Goal: Task Accomplishment & Management: Manage account settings

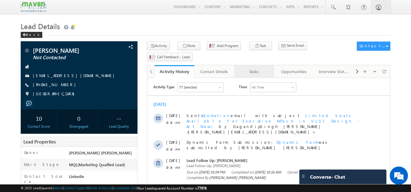
click at [249, 65] on link "Tasks" at bounding box center [254, 71] width 40 height 13
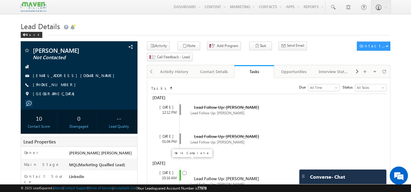
click at [185, 171] on input "checkbox" at bounding box center [184, 173] width 4 height 4
checkbox input "false"
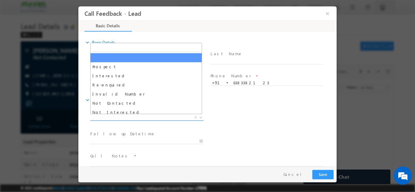
click at [171, 115] on span "X" at bounding box center [146, 118] width 113 height 6
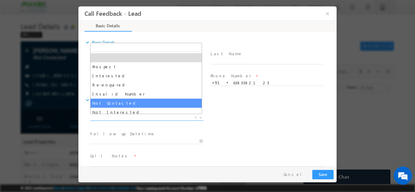
select select "Not Contacted"
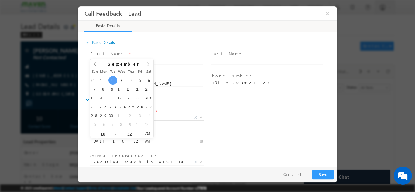
click at [140, 142] on input "02/09/2025 10:32 AM" at bounding box center [146, 141] width 113 height 6
type input "03/09/2025 10:32 AM"
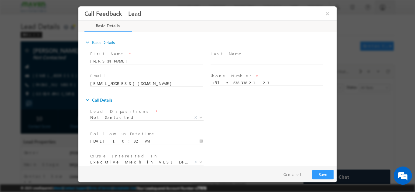
click at [303, 140] on div "Follow up Datetime * 03/09/2025 10:32 AM Program Type * Long Term Short Term X" at bounding box center [213, 141] width 248 height 23
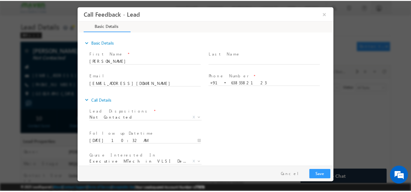
scroll to position [32, 0]
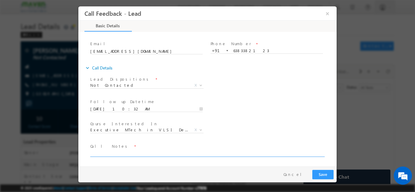
click at [245, 154] on textarea at bounding box center [207, 153] width 234 height 7
type textarea "dnp"
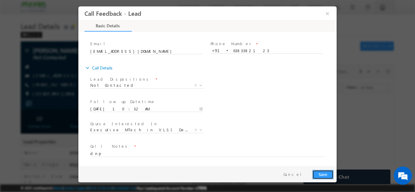
click at [322, 173] on button "Save" at bounding box center [323, 174] width 21 height 9
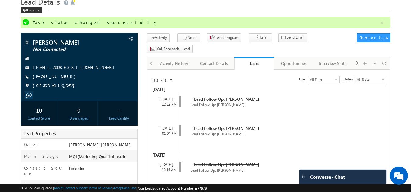
scroll to position [0, 0]
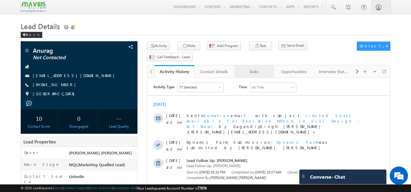
click at [251, 67] on link "Tasks" at bounding box center [254, 71] width 40 height 13
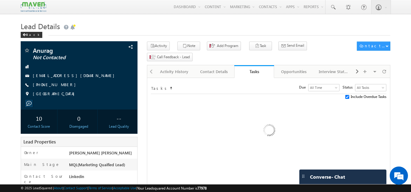
click at [251, 67] on link "Tasks" at bounding box center [254, 71] width 40 height 13
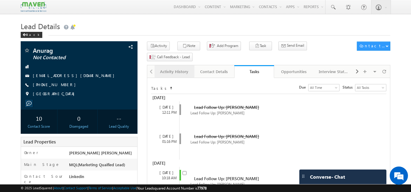
click at [179, 68] on div "Activity History" at bounding box center [173, 71] width 29 height 7
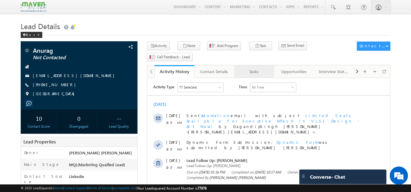
click at [254, 68] on div "Tasks" at bounding box center [253, 71] width 29 height 7
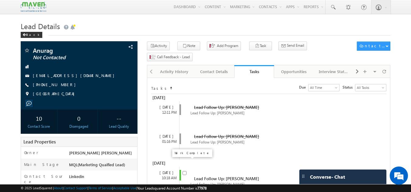
click at [185, 171] on input "checkbox" at bounding box center [184, 173] width 4 height 4
checkbox input "false"
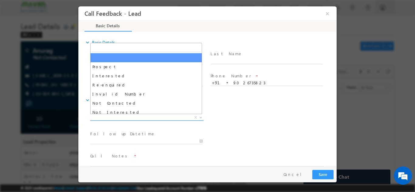
click at [154, 120] on span "X" at bounding box center [146, 118] width 113 height 6
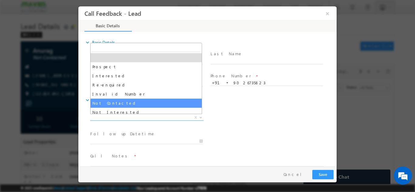
select select "Not Contacted"
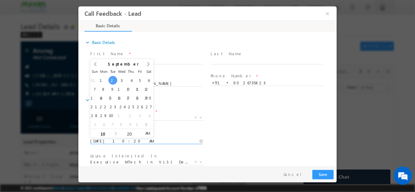
click at [136, 138] on input "02/09/2025 10:20 AM" at bounding box center [146, 141] width 113 height 6
type input "03/09/2025 10:20 AM"
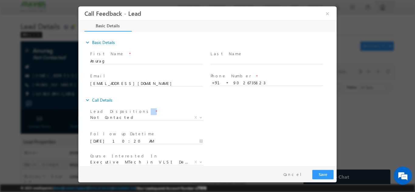
drag, startPoint x: 261, startPoint y: 123, endPoint x: 334, endPoint y: 95, distance: 78.7
click at [334, 95] on div "expand_more Basic Details First Name *" at bounding box center [208, 100] width 255 height 134
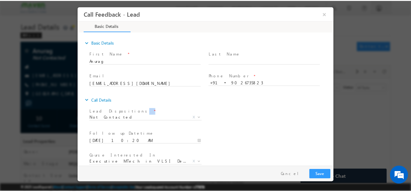
scroll to position [32, 0]
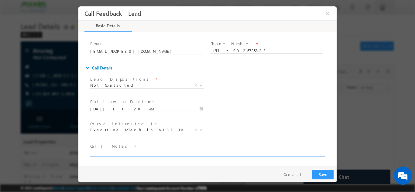
click at [279, 151] on textarea at bounding box center [207, 153] width 234 height 7
type textarea "disconnecting the call"
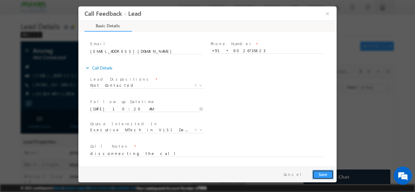
click at [325, 173] on button "Save" at bounding box center [323, 174] width 21 height 9
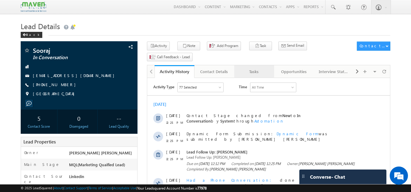
click at [254, 68] on div "Tasks" at bounding box center [253, 71] width 29 height 7
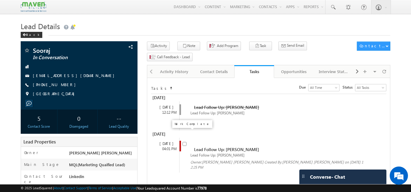
click at [185, 142] on input "checkbox" at bounding box center [184, 144] width 4 height 4
checkbox input "false"
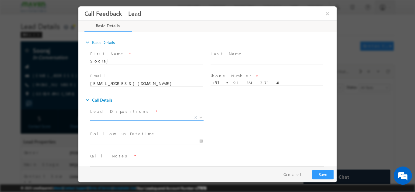
click at [172, 119] on span "X" at bounding box center [146, 118] width 113 height 6
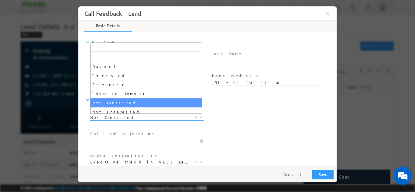
click at [122, 119] on span "Not Contacted" at bounding box center [139, 117] width 99 height 5
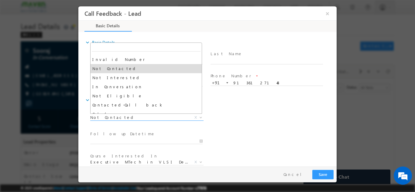
scroll to position [35, 0]
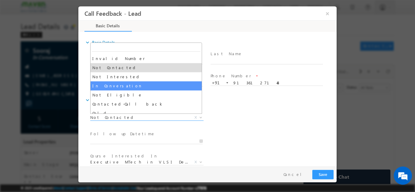
select select "In Conversation"
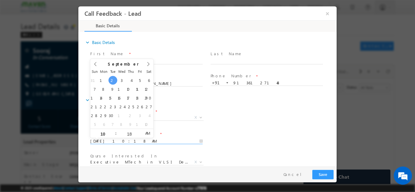
click at [137, 142] on input "02/09/2025 10:18 AM" at bounding box center [146, 141] width 113 height 6
type input "03/09/2025 10:18 AM"
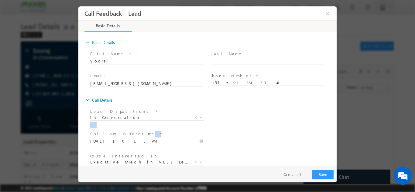
drag, startPoint x: 291, startPoint y: 133, endPoint x: 335, endPoint y: 113, distance: 48.8
click at [335, 113] on div "expand_more Basic Details First Name *" at bounding box center [208, 100] width 255 height 134
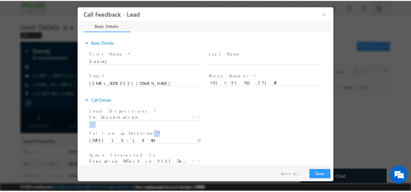
scroll to position [32, 0]
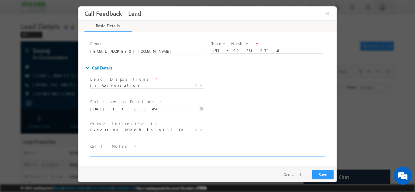
click at [262, 155] on textarea at bounding box center [207, 153] width 234 height 7
type textarea "dnp"
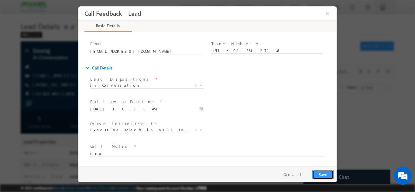
click at [320, 175] on button "Save" at bounding box center [323, 174] width 21 height 9
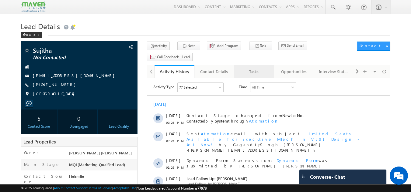
click at [254, 68] on div "Tasks" at bounding box center [253, 71] width 29 height 7
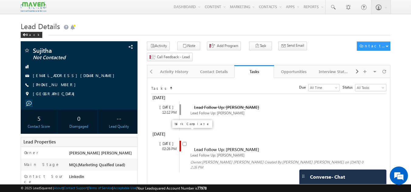
click at [185, 142] on input "checkbox" at bounding box center [184, 144] width 4 height 4
checkbox input "false"
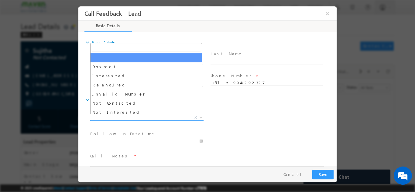
click at [177, 118] on span "X" at bounding box center [146, 118] width 113 height 6
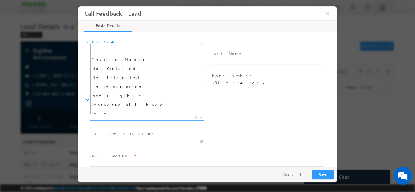
scroll to position [31, 0]
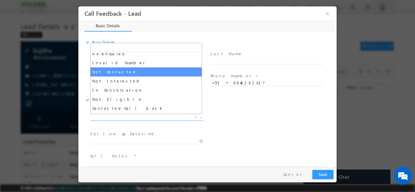
select select "Not Contacted"
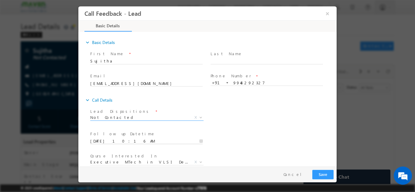
click at [116, 140] on input "[DATE] 10:16 AM" at bounding box center [146, 141] width 113 height 6
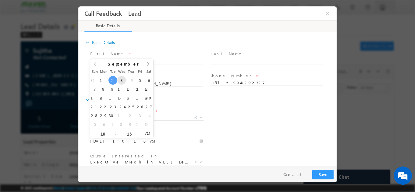
type input "[DATE] 10:16 AM"
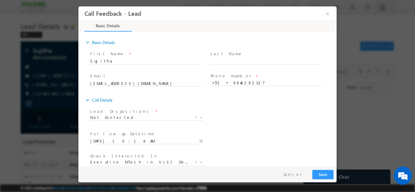
click at [264, 128] on div "Lead Dispositions * Prospect Interested Re-enquired Invalid Number Not Contacte…" at bounding box center [213, 118] width 248 height 23
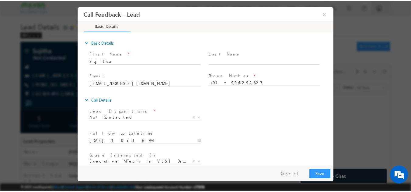
scroll to position [32, 0]
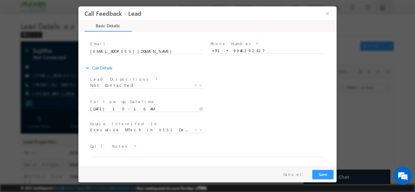
drag, startPoint x: 334, startPoint y: 110, endPoint x: 431, endPoint y: 187, distance: 124.2
click at [97, 151] on textarea at bounding box center [207, 153] width 234 height 7
type textarea "dnp"
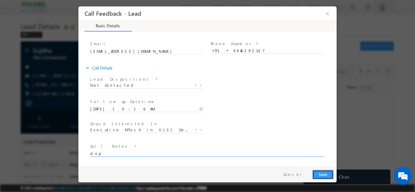
click at [333, 175] on button "Save" at bounding box center [323, 174] width 21 height 9
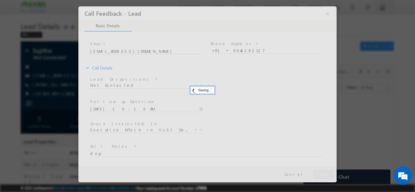
click at [329, 174] on div at bounding box center [207, 94] width 258 height 176
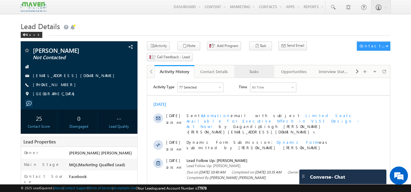
click at [253, 68] on div "Tasks" at bounding box center [253, 71] width 29 height 7
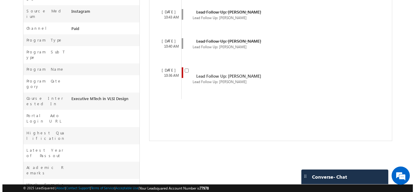
scroll to position [182, 0]
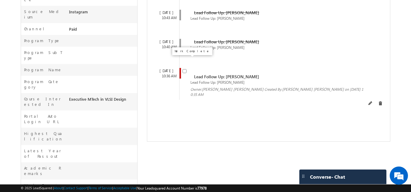
click at [185, 69] on input "checkbox" at bounding box center [184, 71] width 4 height 4
checkbox input "false"
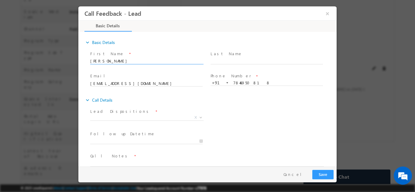
scroll to position [0, 0]
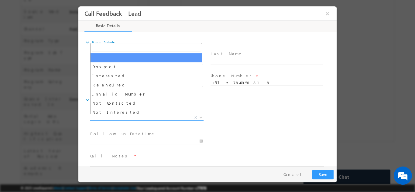
click at [131, 118] on span "X" at bounding box center [146, 118] width 113 height 6
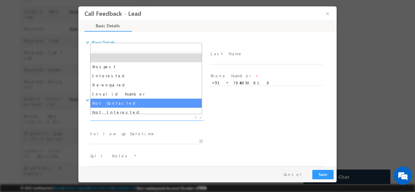
select select "Not Contacted"
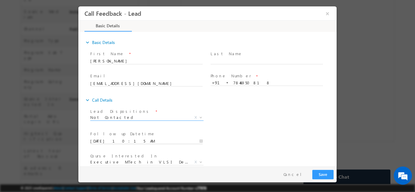
click at [123, 141] on input "02/09/2025 10:15 AM" at bounding box center [146, 141] width 113 height 6
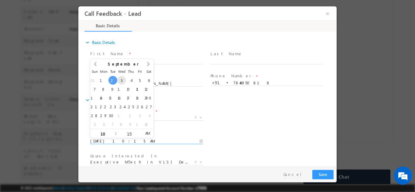
type input "03/09/2025 10:15 AM"
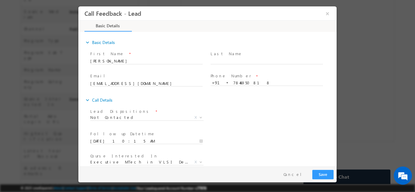
drag, startPoint x: 285, startPoint y: 126, endPoint x: 334, endPoint y: 114, distance: 49.7
click at [334, 114] on div "Lead Dispositions * Prospect Interested Re-enquired Invalid Number Not Contacte…" at bounding box center [213, 118] width 248 height 23
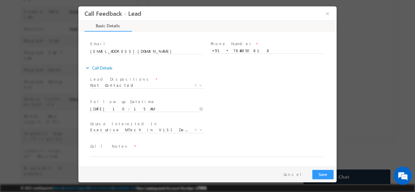
drag, startPoint x: 334, startPoint y: 114, endPoint x: 419, endPoint y: 171, distance: 102.0
click at [238, 155] on textarea at bounding box center [207, 153] width 234 height 7
type textarea "dnp"
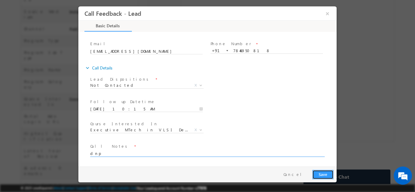
click at [324, 173] on button "Save" at bounding box center [323, 174] width 21 height 9
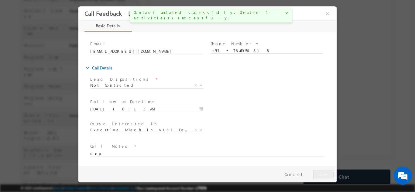
scroll to position [199, 0]
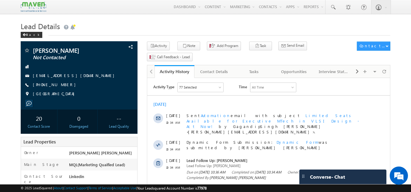
click at [61, 41] on div "Lead Details Back" at bounding box center [206, 31] width 370 height 22
click at [256, 68] on div "Tasks" at bounding box center [253, 71] width 29 height 7
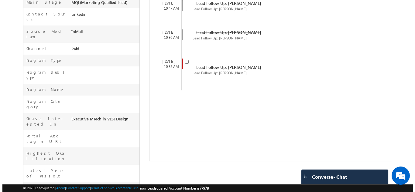
scroll to position [164, 0]
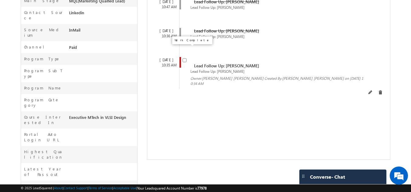
click at [185, 58] on input "checkbox" at bounding box center [184, 60] width 4 height 4
checkbox input "false"
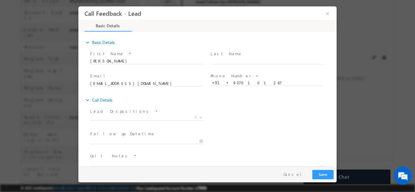
scroll to position [0, 0]
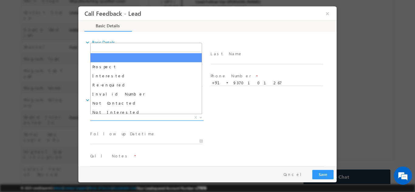
click at [140, 120] on span "X" at bounding box center [146, 118] width 113 height 6
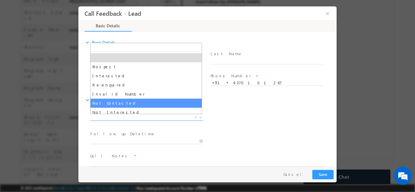
select select "Not Contacted"
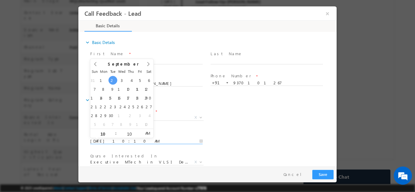
click at [183, 142] on input "02/09/2025 10:10 AM" at bounding box center [146, 141] width 113 height 6
type input "03/09/2025 10:10 AM"
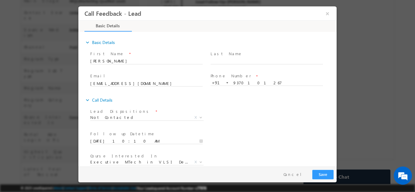
drag, startPoint x: 255, startPoint y: 125, endPoint x: 334, endPoint y: 115, distance: 79.6
click at [334, 115] on div "expand_more Basic Details First Name *" at bounding box center [208, 100] width 255 height 134
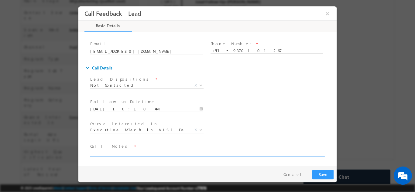
click at [279, 154] on textarea at bounding box center [207, 153] width 234 height 7
type textarea "dnp"
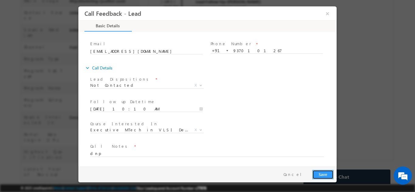
click at [323, 176] on button "Save" at bounding box center [323, 174] width 21 height 9
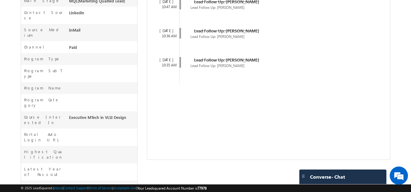
scroll to position [0, 0]
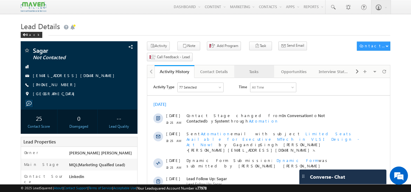
click at [255, 68] on div "Tasks" at bounding box center [253, 71] width 29 height 7
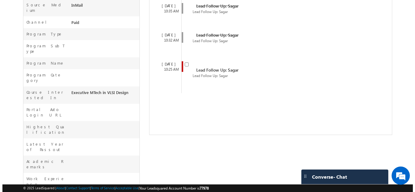
scroll to position [203, 0]
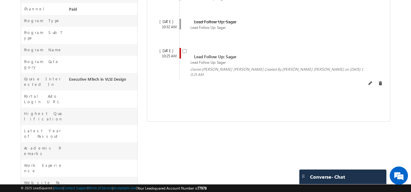
click at [185, 49] on input "checkbox" at bounding box center [184, 51] width 4 height 4
checkbox input "false"
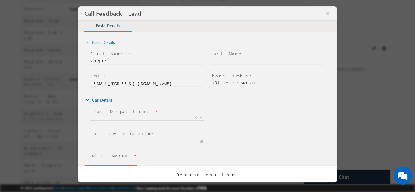
scroll to position [0, 0]
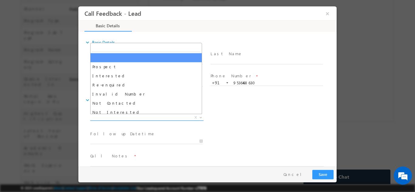
click at [159, 116] on span "X" at bounding box center [146, 118] width 113 height 6
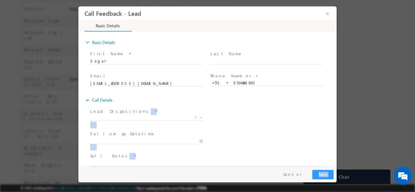
scroll to position [10, 0]
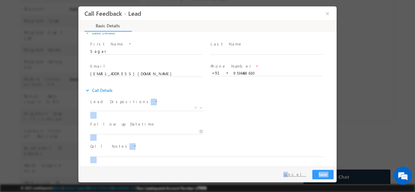
drag, startPoint x: 250, startPoint y: 102, endPoint x: 299, endPoint y: 173, distance: 86.4
click at [299, 167] on div "Call Feedback - Lead × Basic Details 43% Completed" at bounding box center [207, 86] width 258 height 161
click at [299, 173] on button "Cancel" at bounding box center [295, 174] width 32 height 9
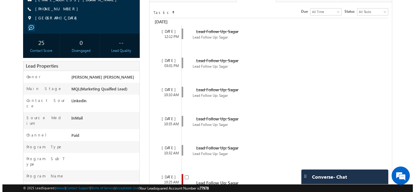
scroll to position [94, 0]
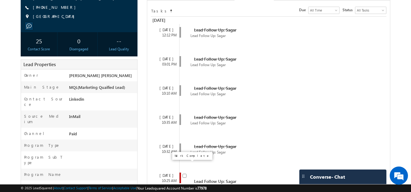
click at [185, 174] on input "checkbox" at bounding box center [184, 176] width 4 height 4
checkbox input "false"
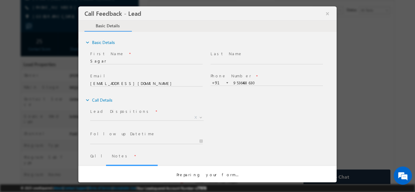
scroll to position [0, 0]
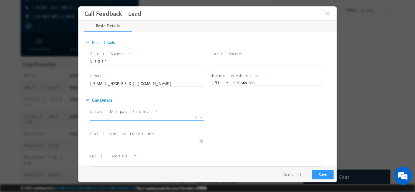
click at [167, 117] on span "X" at bounding box center [146, 118] width 113 height 6
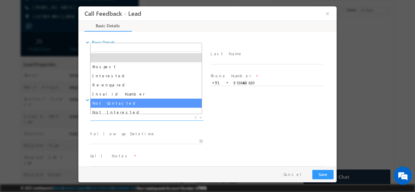
select select "Not Contacted"
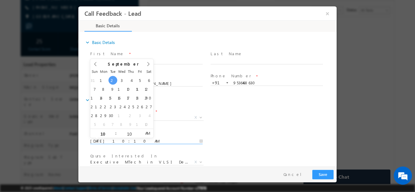
click at [192, 140] on input "02/09/2025 10:10 AM" at bounding box center [146, 141] width 113 height 6
type input "03/09/2025 10:10 AM"
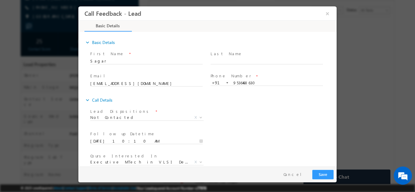
click at [273, 105] on div "expand_more Call Details" at bounding box center [211, 100] width 252 height 11
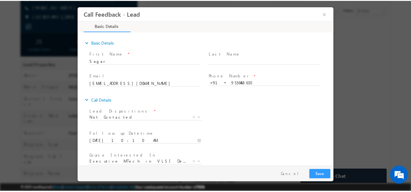
scroll to position [32, 0]
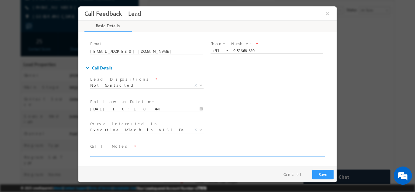
click at [230, 153] on textarea at bounding box center [207, 153] width 234 height 7
type textarea "dnp"
click at [315, 168] on div "Pay & Save Save Cancel" at bounding box center [208, 175] width 261 height 16
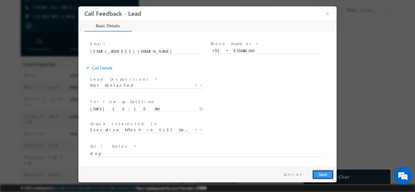
click at [319, 173] on button "Save" at bounding box center [323, 174] width 21 height 9
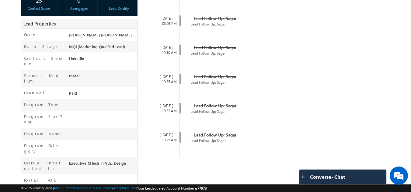
scroll to position [0, 0]
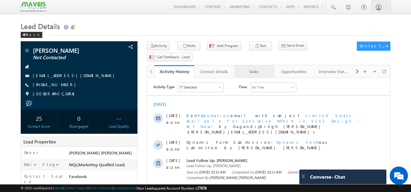
click at [257, 68] on div "Tasks" at bounding box center [253, 71] width 29 height 7
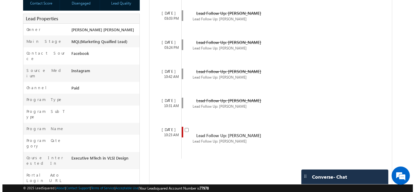
scroll to position [132, 0]
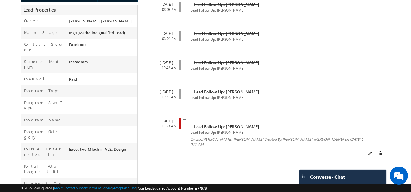
click at [184, 119] on input "checkbox" at bounding box center [184, 121] width 4 height 4
checkbox input "false"
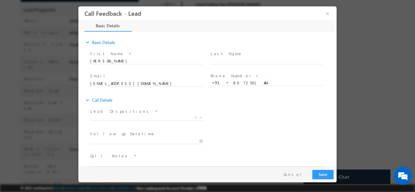
scroll to position [0, 0]
click at [145, 116] on span "X" at bounding box center [146, 118] width 113 height 6
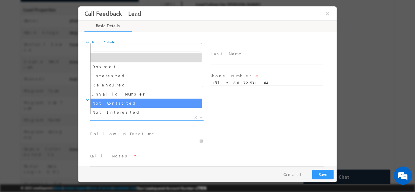
select select "Not Contacted"
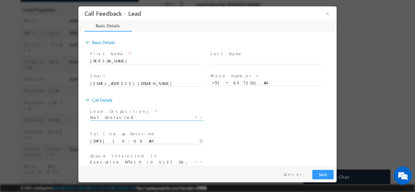
click at [129, 139] on input "[DATE] 10:08 AM" at bounding box center [146, 141] width 113 height 6
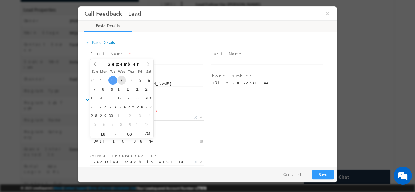
type input "[DATE] 10:08 AM"
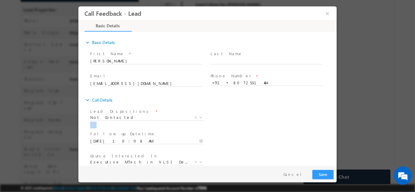
drag, startPoint x: 269, startPoint y: 120, endPoint x: 335, endPoint y: 131, distance: 66.8
click at [335, 131] on div "expand_more Basic Details First Name *" at bounding box center [208, 100] width 255 height 134
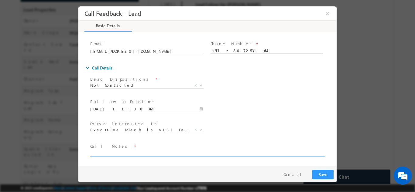
click at [251, 154] on textarea at bounding box center [207, 153] width 234 height 7
type textarea "swo"
click at [324, 174] on button "Save" at bounding box center [323, 174] width 21 height 9
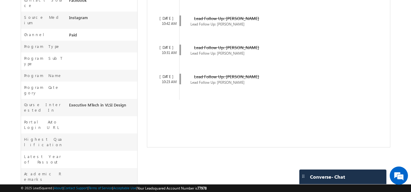
scroll to position [0, 0]
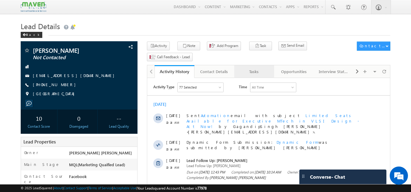
click at [247, 68] on div "Tasks" at bounding box center [253, 71] width 29 height 7
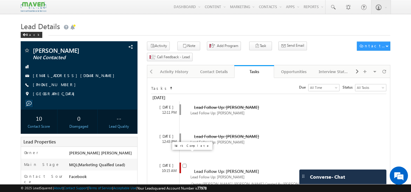
click at [184, 164] on input "checkbox" at bounding box center [184, 166] width 4 height 4
checkbox input "false"
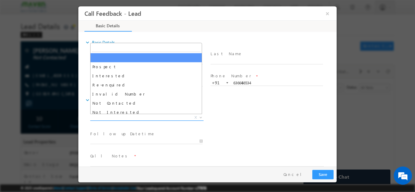
click at [143, 117] on span "X" at bounding box center [146, 118] width 113 height 6
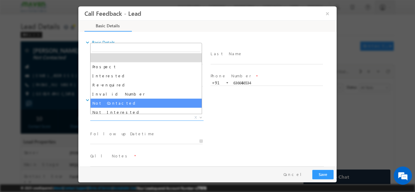
select select "Not Contacted"
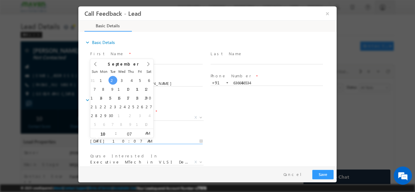
click at [127, 141] on input "02/09/2025 10:07 AM" at bounding box center [146, 141] width 113 height 6
type input "03/09/2025 10:07 AM"
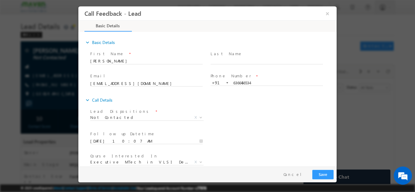
click at [247, 114] on div "Lead Dispositions * Prospect Interested Re-enquired Invalid Number Not Contacte…" at bounding box center [213, 118] width 248 height 23
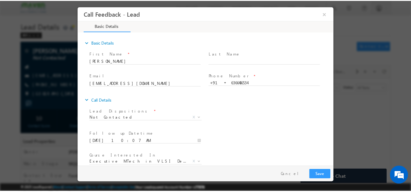
scroll to position [32, 0]
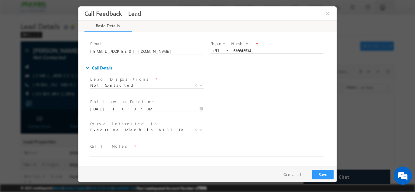
drag, startPoint x: 335, startPoint y: 115, endPoint x: 419, endPoint y: 154, distance: 92.2
click at [275, 155] on textarea at bounding box center [207, 153] width 234 height 7
type textarea "dnp"
click at [325, 176] on button "Save" at bounding box center [323, 174] width 21 height 9
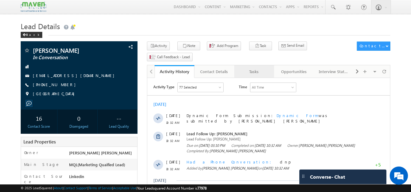
click at [254, 68] on div "Tasks" at bounding box center [253, 71] width 29 height 7
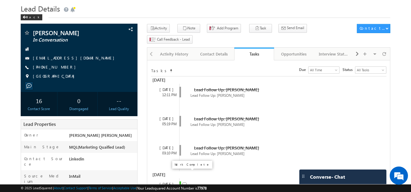
click at [185, 183] on input "checkbox" at bounding box center [184, 185] width 4 height 4
checkbox input "false"
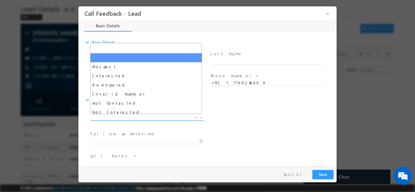
click at [135, 119] on span "X" at bounding box center [146, 118] width 113 height 6
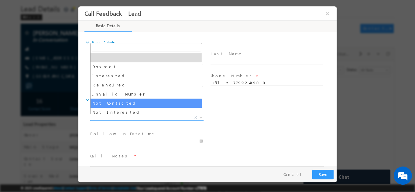
select select "Not Contacted"
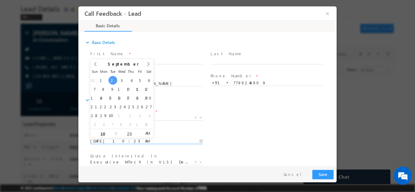
click at [112, 140] on input "02/09/2025 10:23 AM" at bounding box center [146, 141] width 113 height 6
type input "03/09/2025 10:23 AM"
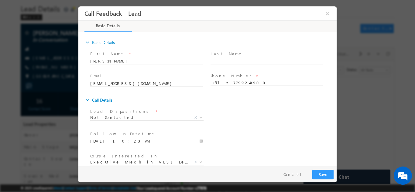
click at [272, 131] on div "Follow up Datetime * 03/09/2025 10:23 AM Program Type * Long Term Short Term X" at bounding box center [213, 141] width 248 height 23
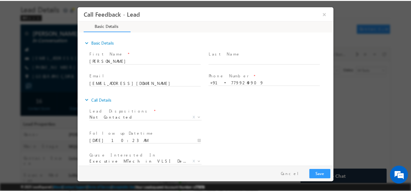
scroll to position [32, 0]
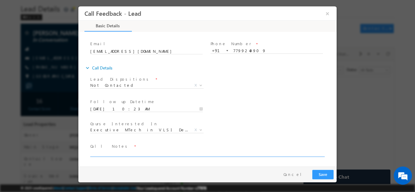
click at [193, 152] on textarea at bounding box center [207, 153] width 234 height 7
type textarea "dnp"
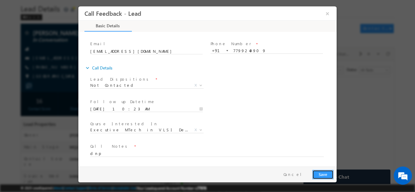
click at [323, 170] on button "Save" at bounding box center [323, 174] width 21 height 9
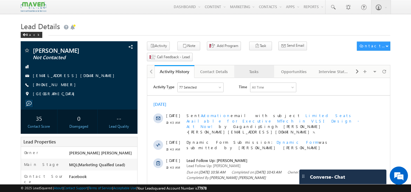
click at [249, 68] on div "Tasks" at bounding box center [253, 71] width 29 height 7
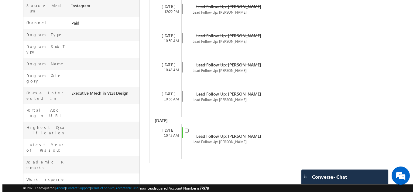
scroll to position [211, 0]
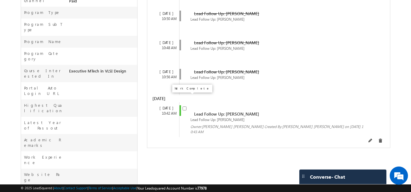
click at [185, 107] on input "checkbox" at bounding box center [184, 109] width 4 height 4
checkbox input "false"
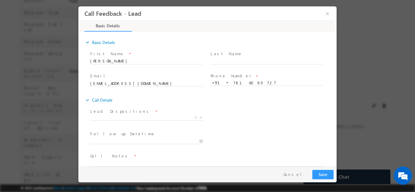
scroll to position [0, 0]
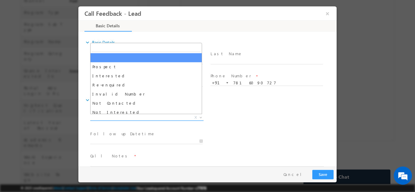
click at [158, 118] on span "X" at bounding box center [146, 118] width 113 height 6
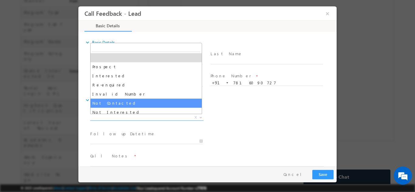
select select "Not Contacted"
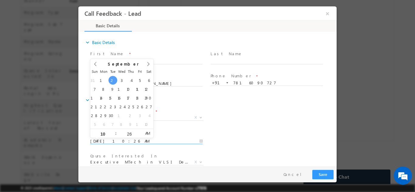
click at [147, 139] on input "02/09/2025 10:26 AM" at bounding box center [146, 141] width 113 height 6
type input "03/09/2025 10:26 AM"
drag, startPoint x: 122, startPoint y: 81, endPoint x: 259, endPoint y: 115, distance: 141.0
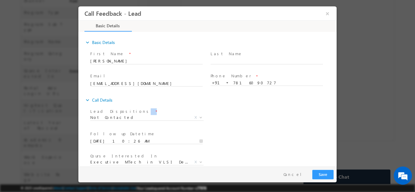
drag, startPoint x: 259, startPoint y: 115, endPoint x: 335, endPoint y: 101, distance: 77.3
click at [335, 101] on div "expand_more Basic Details First Name *" at bounding box center [208, 100] width 255 height 134
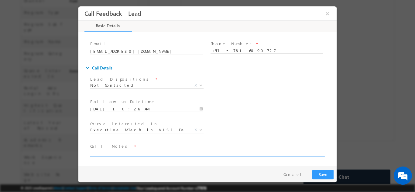
click at [263, 151] on textarea at bounding box center [207, 153] width 234 height 7
type textarea "dnp"
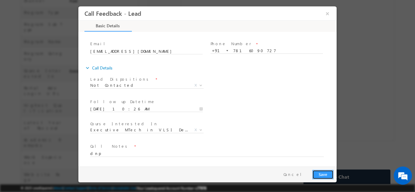
click at [330, 174] on button "Save" at bounding box center [323, 174] width 21 height 9
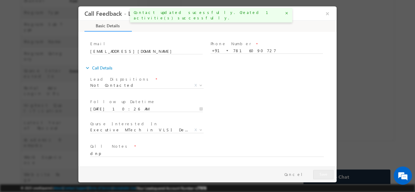
scroll to position [227, 0]
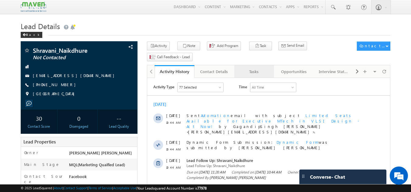
click at [265, 68] on div "Tasks" at bounding box center [253, 71] width 29 height 7
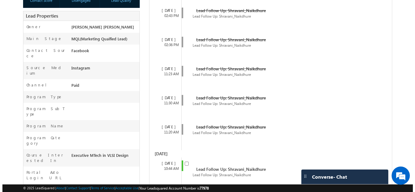
scroll to position [128, 0]
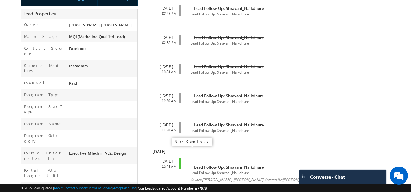
click at [184, 160] on input "checkbox" at bounding box center [184, 162] width 4 height 4
checkbox input "false"
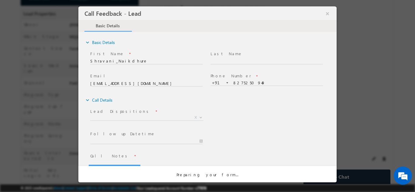
scroll to position [0, 0]
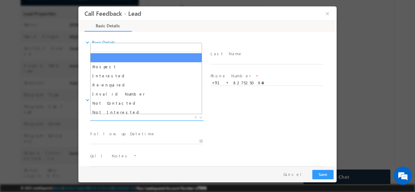
click at [165, 116] on span "X" at bounding box center [146, 118] width 113 height 6
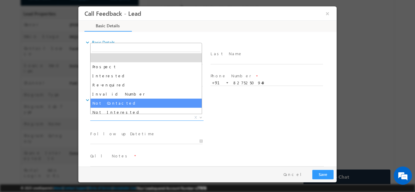
select select "Not Contacted"
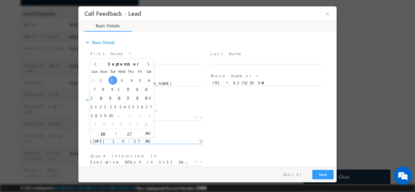
click at [135, 140] on input "02/09/2025 10:27 AM" at bounding box center [146, 141] width 113 height 6
type input "03/09/2025 10:27 AM"
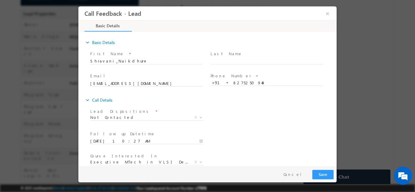
drag, startPoint x: 276, startPoint y: 115, endPoint x: 335, endPoint y: 108, distance: 58.8
click at [335, 108] on div "expand_more Basic Details First Name *" at bounding box center [208, 100] width 255 height 134
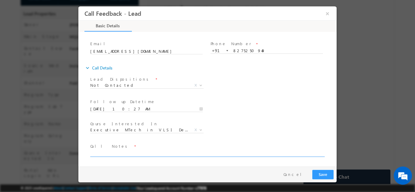
click at [252, 154] on textarea at bounding box center [207, 153] width 234 height 7
type textarea "dnp"
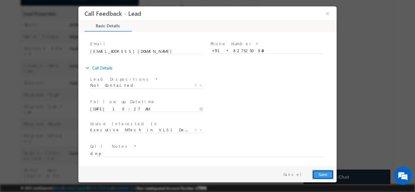
click at [325, 173] on button "Save" at bounding box center [323, 174] width 21 height 9
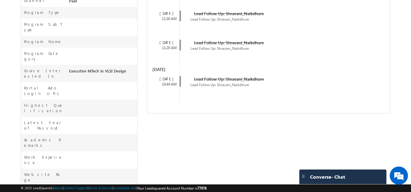
scroll to position [0, 0]
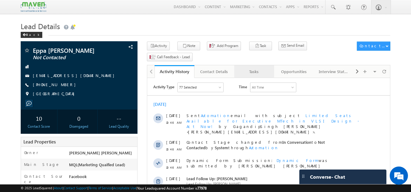
click at [262, 68] on div "Tasks" at bounding box center [253, 71] width 29 height 7
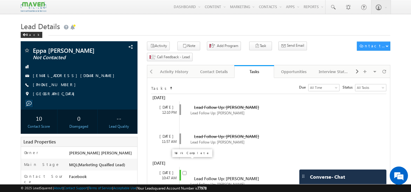
click at [183, 171] on input "checkbox" at bounding box center [184, 173] width 4 height 4
checkbox input "false"
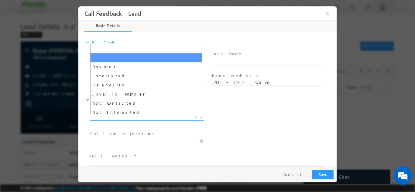
click at [153, 116] on span "X" at bounding box center [146, 118] width 113 height 6
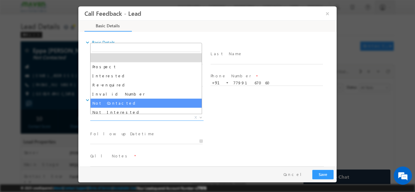
select select "Not Contacted"
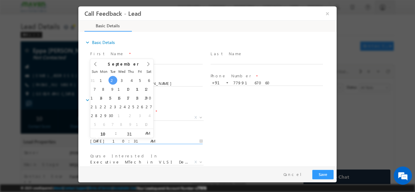
click at [126, 143] on input "02/09/2025 10:31 AM" at bounding box center [146, 141] width 113 height 6
type input "03/09/2025 10:31 AM"
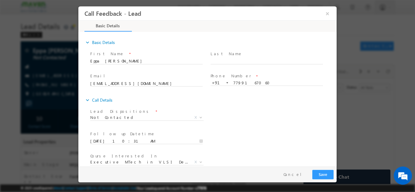
click at [263, 137] on div "Follow up Datetime * 03/09/2025 10:31 AM Program Type * Long Term Short Term X" at bounding box center [213, 141] width 248 height 23
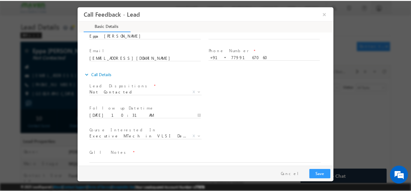
scroll to position [26, 0]
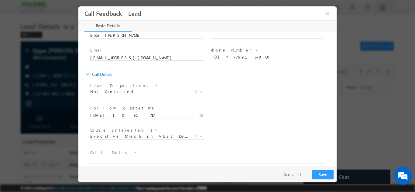
click at [259, 159] on textarea at bounding box center [207, 159] width 234 height 7
type textarea "dnp"
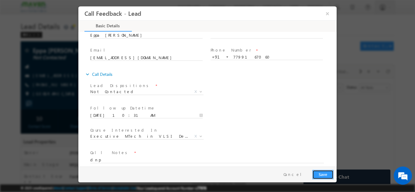
click at [327, 172] on button "Save" at bounding box center [323, 174] width 21 height 9
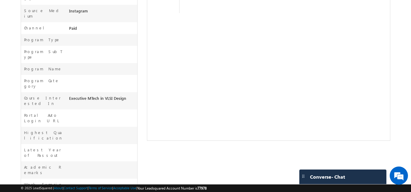
scroll to position [0, 0]
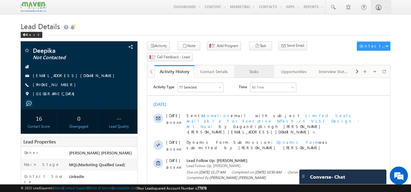
click at [256, 68] on div "Tasks" at bounding box center [253, 71] width 29 height 7
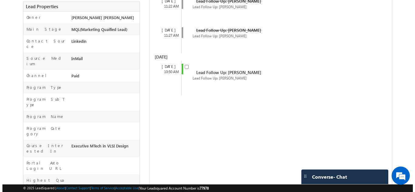
scroll to position [147, 0]
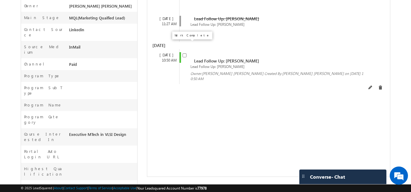
click at [186, 52] on span at bounding box center [184, 54] width 4 height 5
click at [185, 54] on input "checkbox" at bounding box center [184, 56] width 4 height 4
checkbox input "false"
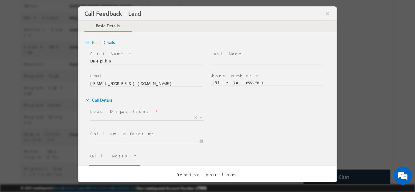
scroll to position [0, 0]
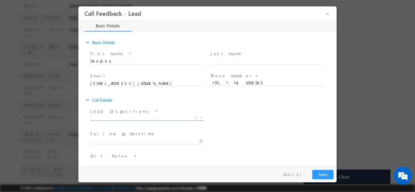
click at [171, 116] on span "X" at bounding box center [146, 118] width 113 height 6
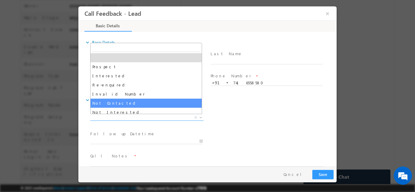
select select "Not Contacted"
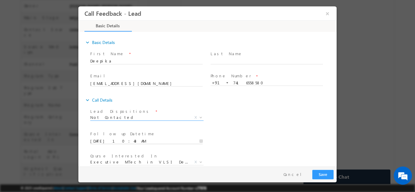
click at [133, 140] on input "[DATE] 10:43 AM" at bounding box center [146, 141] width 113 height 6
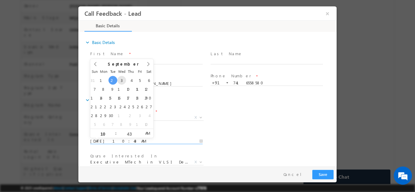
type input "[DATE] 10:43 AM"
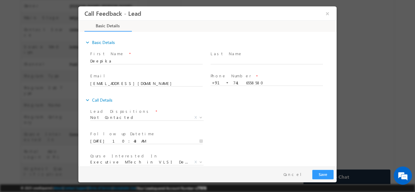
click at [263, 111] on div "Lead Dispositions * Prospect Interested Re-enquired Invalid Number Not Contacte…" at bounding box center [213, 118] width 248 height 23
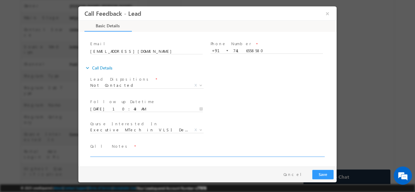
click at [244, 155] on textarea at bounding box center [207, 153] width 234 height 7
type textarea "dnp"
click at [326, 173] on button "Save" at bounding box center [323, 174] width 21 height 9
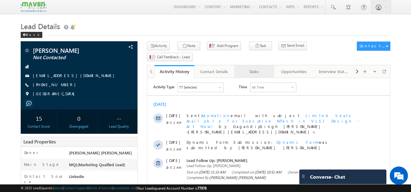
click at [257, 68] on div "Tasks" at bounding box center [253, 71] width 29 height 7
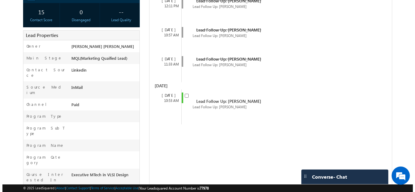
scroll to position [107, 0]
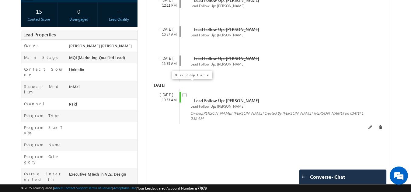
click at [185, 93] on input "checkbox" at bounding box center [184, 95] width 4 height 4
checkbox input "false"
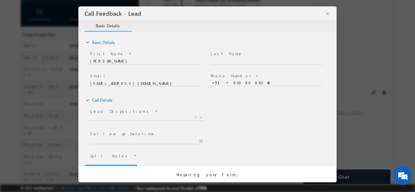
scroll to position [0, 0]
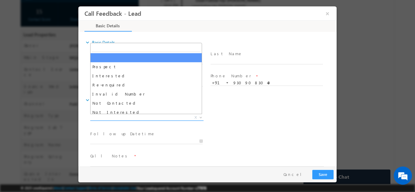
click at [146, 117] on span "X" at bounding box center [146, 118] width 113 height 6
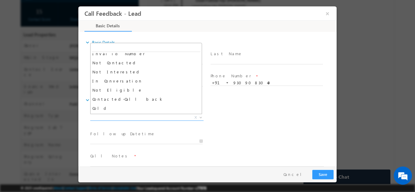
scroll to position [42, 0]
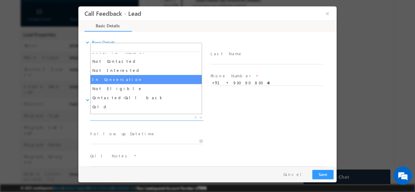
select select "In Conversation"
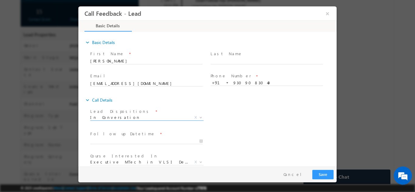
click at [142, 144] on span at bounding box center [146, 147] width 112 height 7
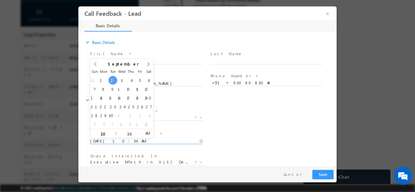
click at [142, 142] on input "02/09/2025 10:34 AM" at bounding box center [146, 141] width 113 height 6
type input "03/09/2025 10:34 AM"
click at [254, 120] on div "Lead Dispositions * Prospect Interested Re-enquired Invalid Number Not Contacte…" at bounding box center [213, 118] width 248 height 23
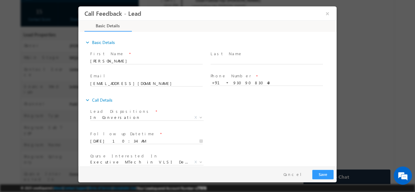
scroll to position [32, 0]
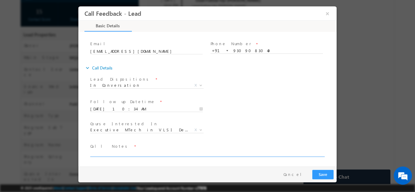
click at [222, 151] on textarea at bounding box center [207, 153] width 234 height 7
click at [162, 152] on textarea "Doing btech is in 3rd year pitch for iit rookee ask me to share details" at bounding box center [207, 153] width 234 height 7
type textarea "Doing btech is in 3rd year pitch for iit roorkee ask me to share details"
click at [327, 174] on button "Save" at bounding box center [323, 174] width 21 height 9
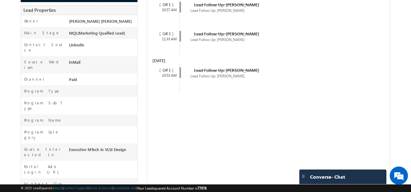
scroll to position [158, 0]
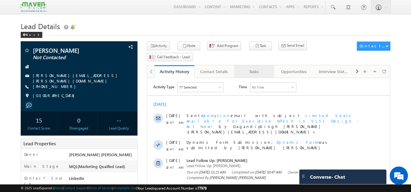
click at [257, 68] on div "Tasks" at bounding box center [253, 71] width 29 height 7
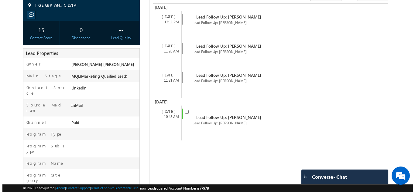
scroll to position [180, 0]
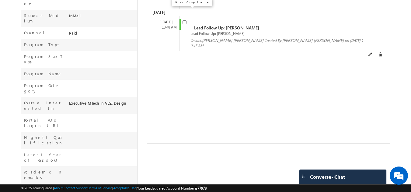
click at [183, 20] on input "checkbox" at bounding box center [184, 22] width 4 height 4
checkbox input "false"
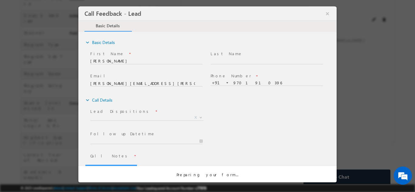
scroll to position [0, 0]
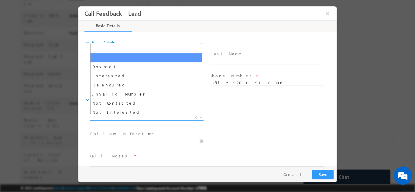
click at [125, 116] on span "X" at bounding box center [146, 118] width 113 height 6
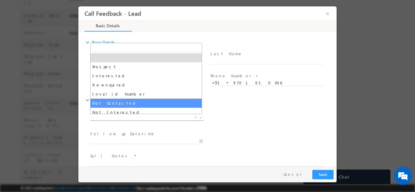
select select "Not Contacted"
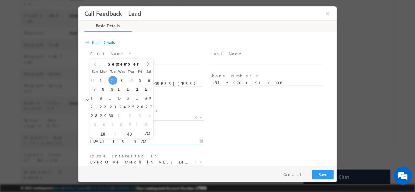
click at [122, 143] on input "02/09/2025 10:43 AM" at bounding box center [146, 141] width 113 height 6
type input "03/09/2025 10:43 AM"
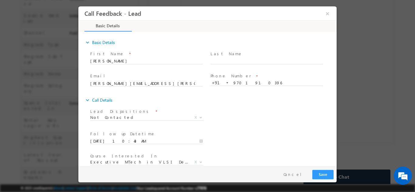
click at [235, 105] on div "expand_more Call Details" at bounding box center [211, 100] width 252 height 11
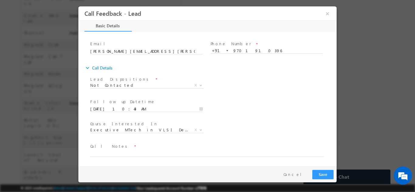
drag, startPoint x: 336, startPoint y: 126, endPoint x: 426, endPoint y: 180, distance: 105.0
click at [240, 152] on textarea at bounding box center [207, 153] width 234 height 7
type textarea "dnp"
click at [319, 176] on button "Save" at bounding box center [323, 174] width 21 height 9
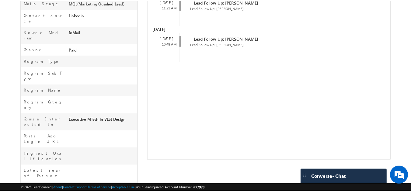
scroll to position [197, 0]
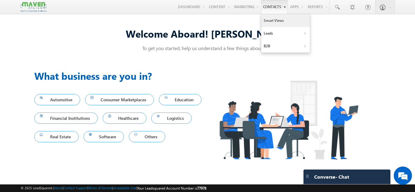
click at [272, 22] on link "Smart Views" at bounding box center [285, 20] width 49 height 13
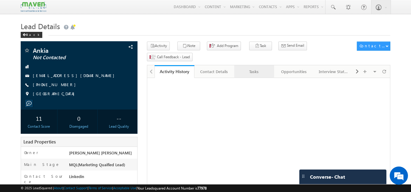
click at [260, 65] on link "Tasks" at bounding box center [254, 71] width 40 height 13
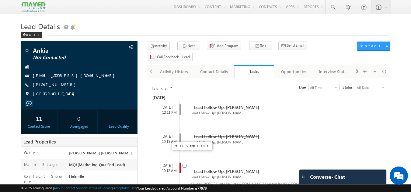
click at [183, 164] on input "checkbox" at bounding box center [184, 166] width 4 height 4
checkbox input "false"
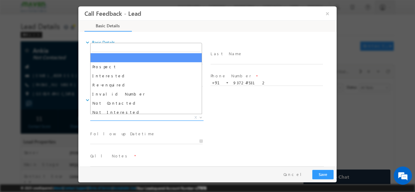
click at [161, 116] on span "X" at bounding box center [146, 118] width 113 height 6
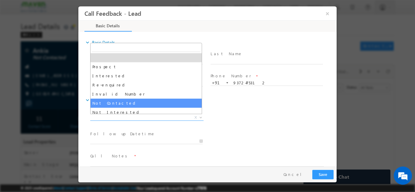
select select "Not Contacted"
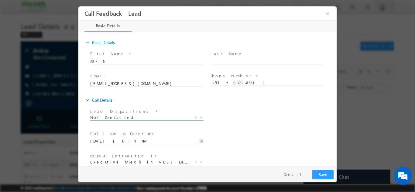
click at [109, 141] on input "02/09/2025 10:47 AM" at bounding box center [146, 141] width 113 height 6
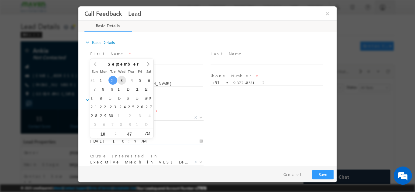
type input "03/09/2025 10:47 AM"
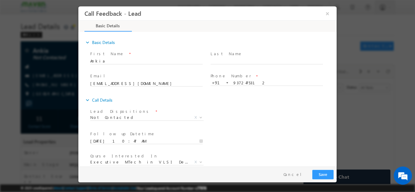
drag, startPoint x: 259, startPoint y: 108, endPoint x: 335, endPoint y: 106, distance: 76.0
click at [335, 106] on div "expand_more Basic Details First Name *" at bounding box center [208, 100] width 255 height 134
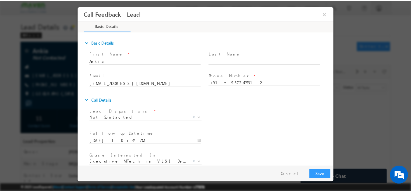
scroll to position [32, 0]
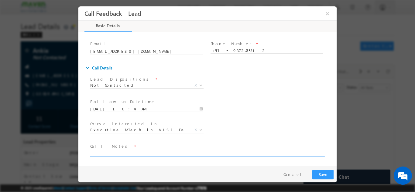
click at [296, 155] on textarea at bounding box center [207, 153] width 234 height 7
type textarea "dnp"
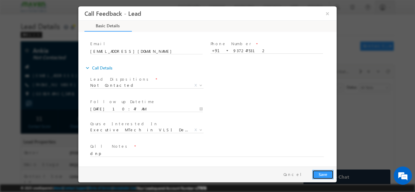
click at [320, 176] on button "Save" at bounding box center [323, 174] width 21 height 9
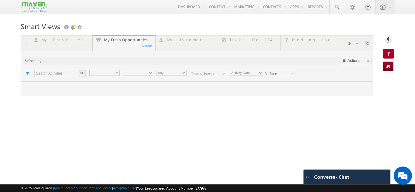
type input "Current User"
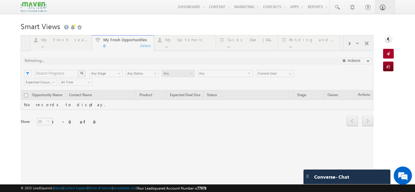
click at [61, 38] on div at bounding box center [197, 113] width 353 height 156
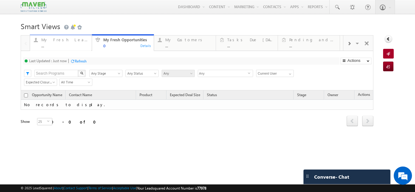
click at [54, 45] on div "..." at bounding box center [64, 45] width 47 height 5
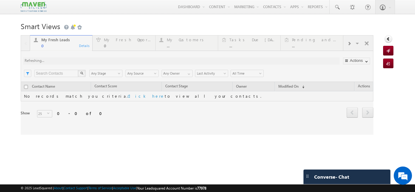
click at [54, 45] on div at bounding box center [197, 85] width 353 height 100
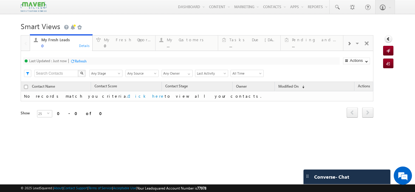
click at [350, 42] on span at bounding box center [350, 43] width 4 height 5
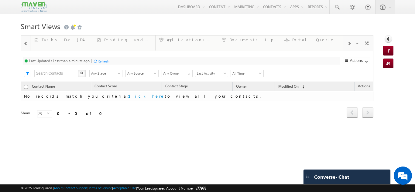
click at [350, 42] on span at bounding box center [350, 43] width 4 height 5
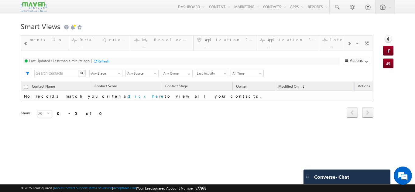
click at [350, 42] on span at bounding box center [350, 43] width 4 height 5
click at [248, 38] on div "Application Fee Paid" at bounding box center [253, 39] width 47 height 5
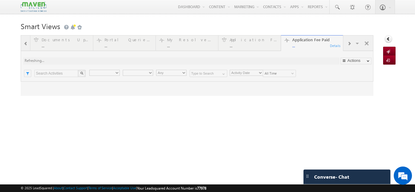
type input "Any Owner"
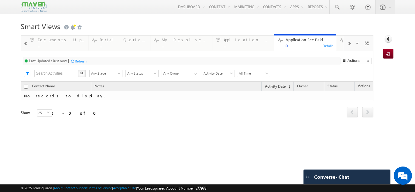
click at [349, 46] on div at bounding box center [350, 43] width 12 height 14
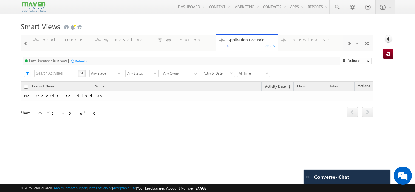
click at [348, 46] on div at bounding box center [350, 43] width 12 height 14
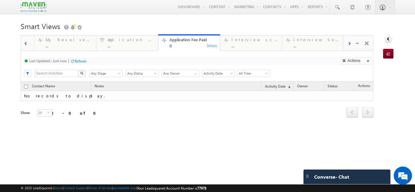
click at [348, 46] on div at bounding box center [350, 43] width 12 height 14
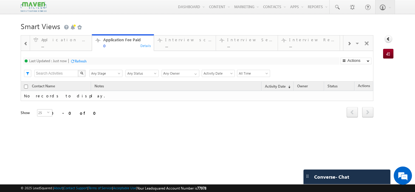
click at [348, 46] on div at bounding box center [350, 43] width 12 height 14
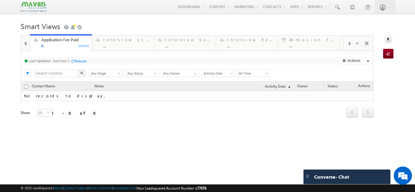
click at [348, 46] on div at bounding box center [350, 43] width 12 height 14
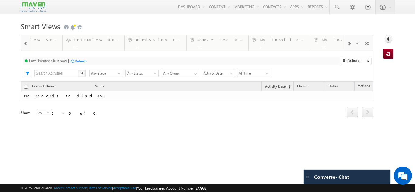
click at [348, 46] on div at bounding box center [350, 43] width 12 height 14
click at [77, 49] on link "Admission Fee Pending ... Details" at bounding box center [61, 42] width 62 height 16
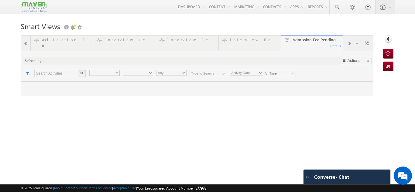
type input "Current User"
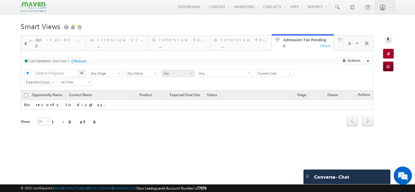
click at [348, 43] on span at bounding box center [350, 43] width 4 height 5
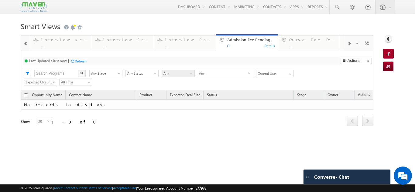
click at [348, 43] on span at bounding box center [350, 43] width 4 height 5
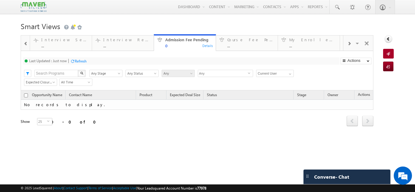
click at [348, 43] on span at bounding box center [350, 43] width 4 height 5
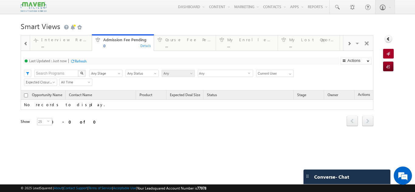
click at [348, 43] on span at bounding box center [350, 43] width 4 height 5
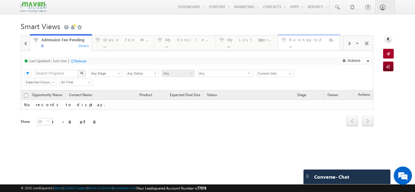
click at [324, 43] on div "Re-enquired Opportunity ..." at bounding box center [312, 42] width 47 height 12
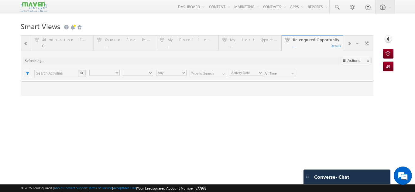
type input "Current User"
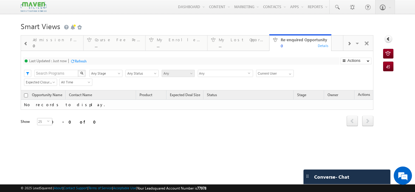
click at [348, 42] on span at bounding box center [350, 43] width 4 height 5
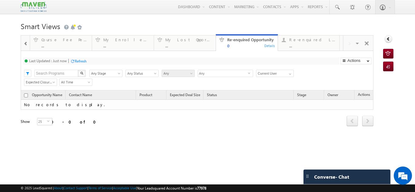
click at [347, 42] on div "Visible Tabs My Fresh Leads Default My Fresh Opportunities Default My Customers…" at bounding box center [359, 43] width 30 height 15
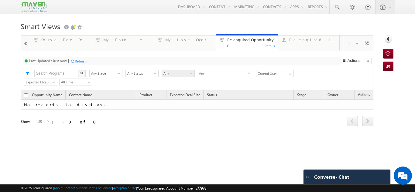
click at [347, 42] on div "Visible Tabs My Fresh Leads Default My Fresh Opportunities Default My Customers…" at bounding box center [359, 43] width 30 height 15
click at [24, 45] on span at bounding box center [26, 43] width 4 height 5
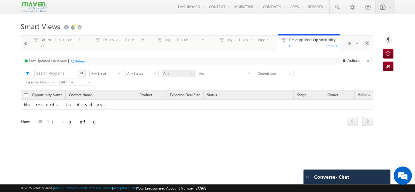
click at [24, 45] on span at bounding box center [26, 43] width 4 height 5
click at [26, 45] on span at bounding box center [26, 43] width 4 height 5
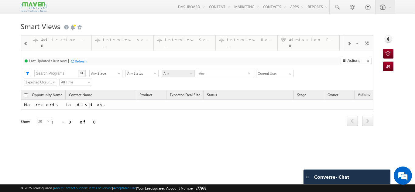
click at [26, 45] on span at bounding box center [26, 43] width 4 height 5
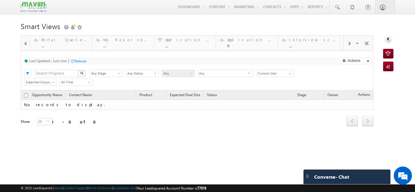
click at [26, 45] on span at bounding box center [26, 43] width 4 height 5
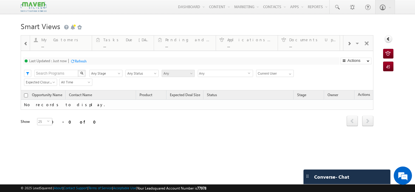
click at [26, 45] on span at bounding box center [26, 43] width 4 height 5
click at [206, 38] on div "Tasks Due Today" at bounding box center [188, 39] width 47 height 5
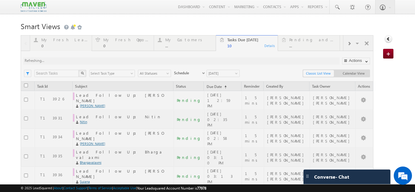
click at [233, 74] on div at bounding box center [197, 183] width 353 height 296
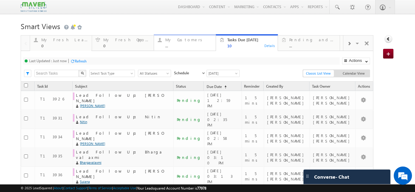
click at [169, 38] on div "My Customers" at bounding box center [188, 39] width 47 height 5
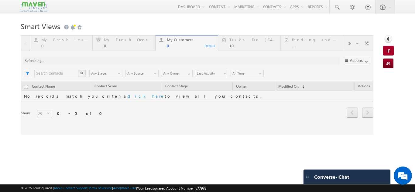
click at [61, 39] on div at bounding box center [197, 85] width 353 height 100
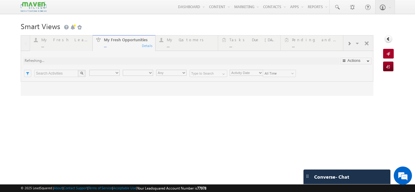
type input "Current User"
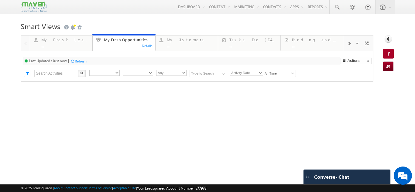
type input "Current User"
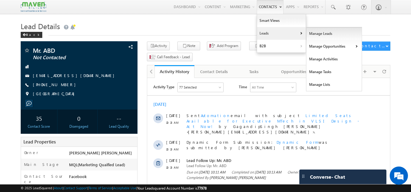
click at [317, 35] on link "Manage Leads" at bounding box center [334, 33] width 56 height 13
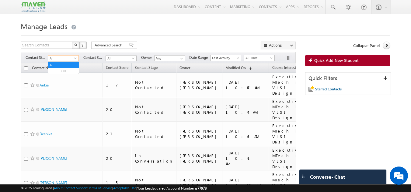
click at [65, 61] on span "All" at bounding box center [62, 58] width 29 height 5
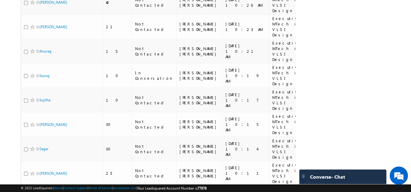
scroll to position [275, 0]
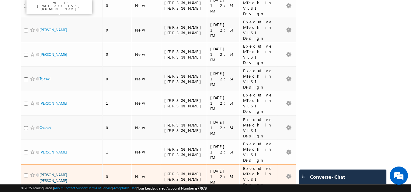
click at [45, 173] on link "Enugala Suresh reddy" at bounding box center [54, 178] width 28 height 10
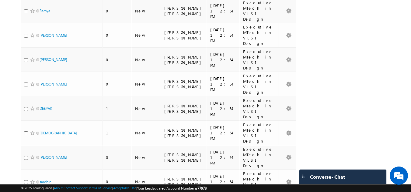
scroll to position [98, 0]
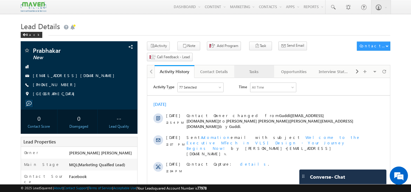
click at [251, 66] on link "Tasks" at bounding box center [254, 71] width 40 height 13
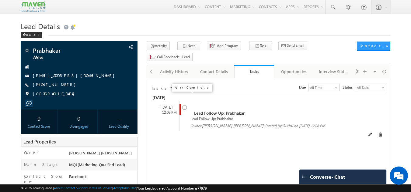
click at [185, 106] on input "checkbox" at bounding box center [184, 108] width 4 height 4
checkbox input "false"
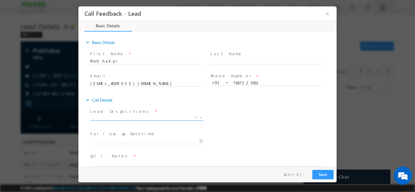
click at [142, 116] on span "X" at bounding box center [146, 118] width 113 height 6
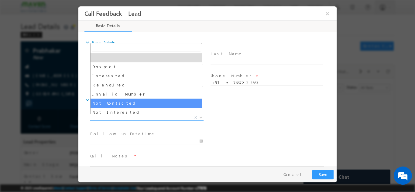
select select "Not Contacted"
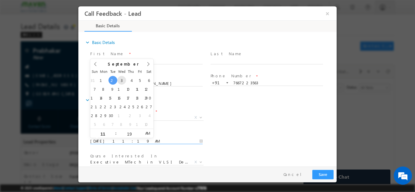
drag, startPoint x: 125, startPoint y: 139, endPoint x: 123, endPoint y: 83, distance: 56.0
click at [123, 83] on body "Call Feedback - Lead × Basic Details" at bounding box center [207, 86] width 258 height 161
type input "03/09/2025 11:19 AM"
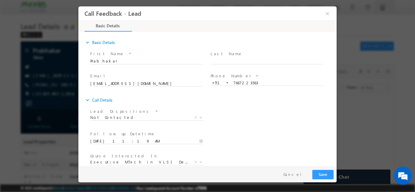
drag, startPoint x: 303, startPoint y: 128, endPoint x: 335, endPoint y: 114, distance: 34.3
click at [335, 114] on div "expand_more Basic Details First Name *" at bounding box center [208, 100] width 255 height 134
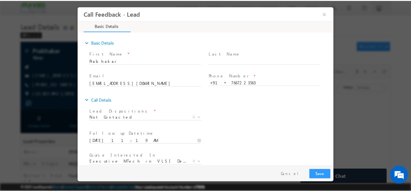
scroll to position [32, 0]
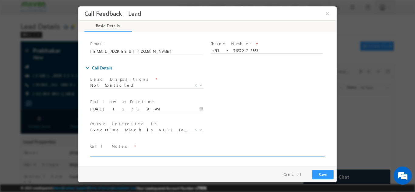
click at [224, 153] on textarea at bounding box center [207, 153] width 234 height 7
type textarea "dnp"
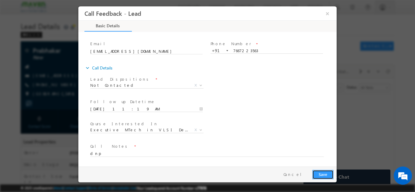
click at [321, 174] on button "Save" at bounding box center [323, 174] width 21 height 9
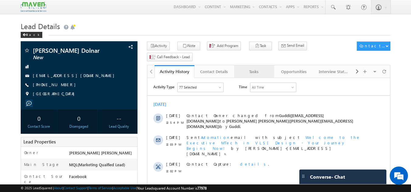
click at [257, 68] on div "Tasks" at bounding box center [253, 71] width 29 height 7
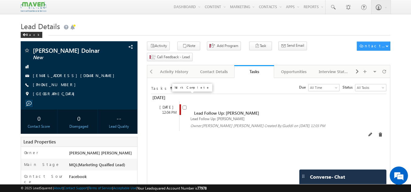
click at [185, 106] on input "checkbox" at bounding box center [184, 108] width 4 height 4
checkbox input "false"
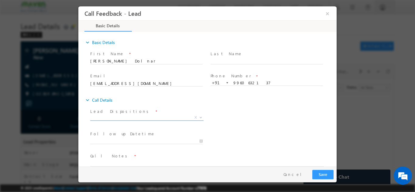
click at [126, 116] on span "X" at bounding box center [146, 118] width 113 height 6
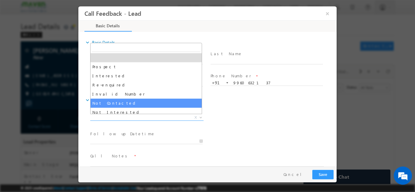
select select "Not Contacted"
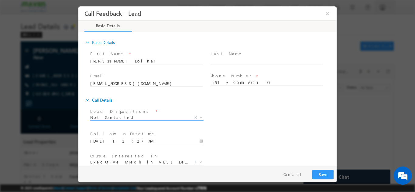
click at [119, 140] on input "[DATE] 11:27 AM" at bounding box center [146, 141] width 113 height 6
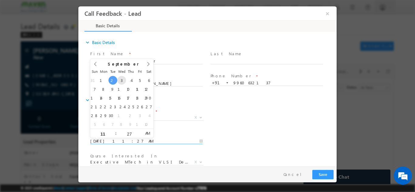
type input "[DATE] 11:27 AM"
click at [315, 145] on div "Follow up Datetime * 03/09/2025 11:27 AM Program Type * Long Term Short Term X" at bounding box center [213, 141] width 248 height 23
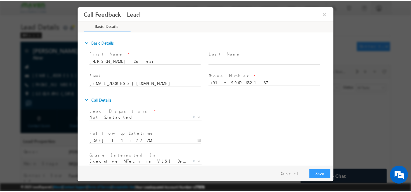
scroll to position [32, 0]
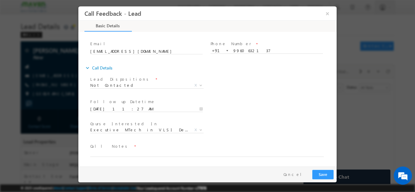
click at [235, 150] on span "Call Notes *" at bounding box center [203, 146] width 227 height 7
click at [235, 150] on textarea at bounding box center [207, 153] width 234 height 7
drag, startPoint x: 109, startPoint y: 151, endPoint x: 73, endPoint y: 160, distance: 37.3
click at [78, 160] on html "Call Feedback - Lead × Basic Details" at bounding box center [207, 86] width 258 height 161
type textarea "dnp"
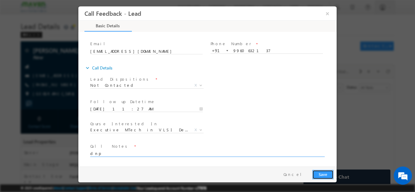
click at [328, 170] on button "Save" at bounding box center [323, 174] width 21 height 9
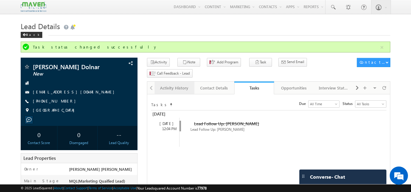
click at [177, 82] on link "Activity History" at bounding box center [174, 88] width 40 height 13
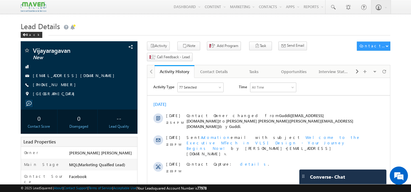
click at [254, 26] on h1 "Lead Details" at bounding box center [206, 26] width 370 height 12
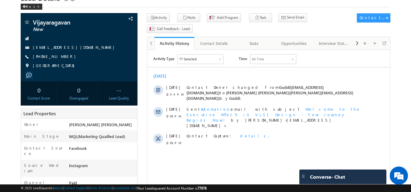
scroll to position [27, 0]
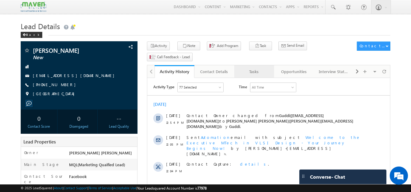
click at [250, 68] on div "Tasks" at bounding box center [253, 71] width 29 height 7
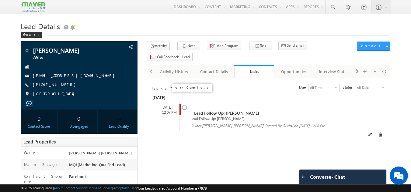
click at [184, 106] on input "checkbox" at bounding box center [184, 108] width 4 height 4
checkbox input "false"
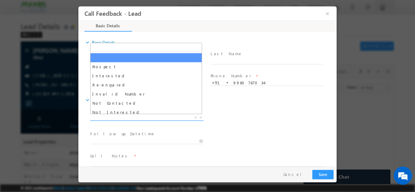
click at [172, 116] on span "X" at bounding box center [146, 118] width 113 height 6
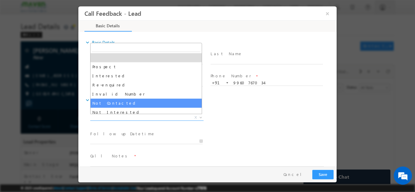
select select "Not Contacted"
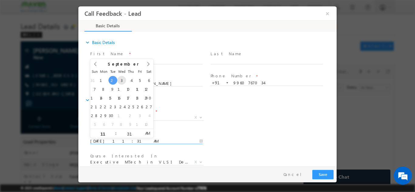
drag, startPoint x: 144, startPoint y: 140, endPoint x: 125, endPoint y: 78, distance: 64.5
click at [125, 78] on body "Call Feedback - Lead × Basic Details" at bounding box center [207, 86] width 258 height 161
type input "03/09/2025 11:31 AM"
click at [284, 95] on div "expand_more Call Details" at bounding box center [211, 100] width 252 height 11
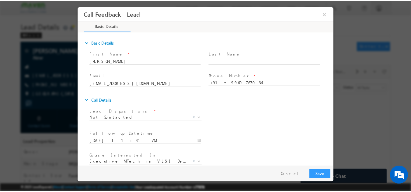
scroll to position [32, 0]
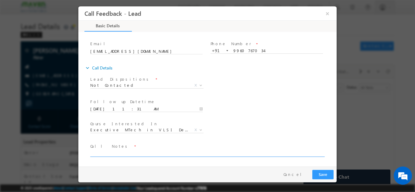
click at [130, 156] on textarea at bounding box center [207, 153] width 234 height 7
click at [130, 156] on textarea "dnp" at bounding box center [207, 153] width 234 height 7
type textarea "dnp"
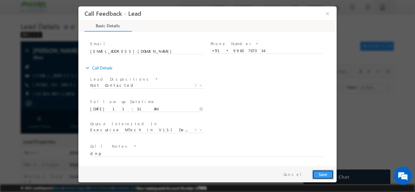
click at [323, 174] on button "Save" at bounding box center [323, 174] width 21 height 9
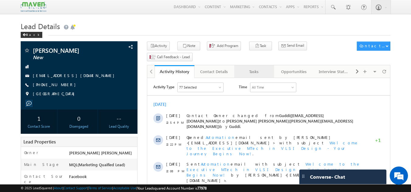
click at [250, 68] on div "Tasks" at bounding box center [253, 71] width 29 height 7
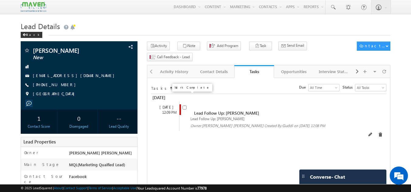
click at [185, 106] on input "checkbox" at bounding box center [184, 108] width 4 height 4
checkbox input "false"
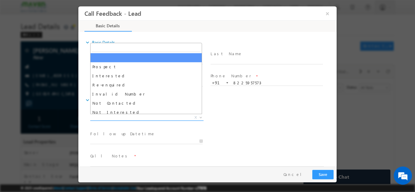
click at [148, 117] on span "X" at bounding box center [146, 118] width 113 height 6
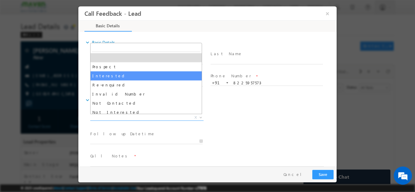
scroll to position [58, 0]
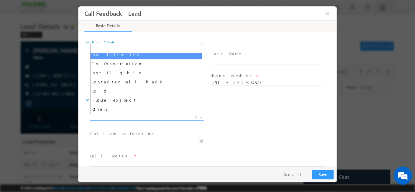
select select "Not Interested"
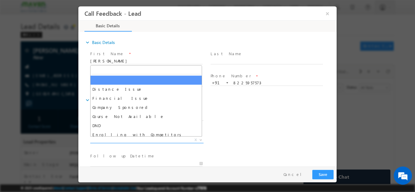
click at [123, 141] on span "X" at bounding box center [146, 140] width 113 height 6
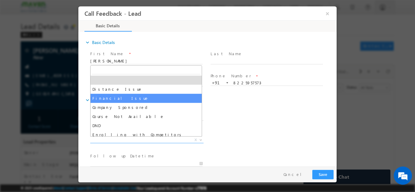
scroll to position [12, 0]
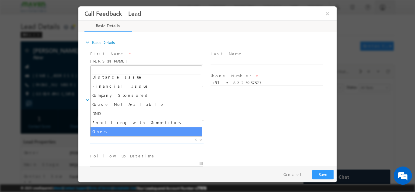
select select "Others"
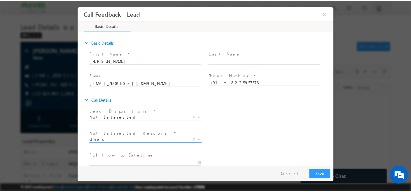
scroll to position [55, 0]
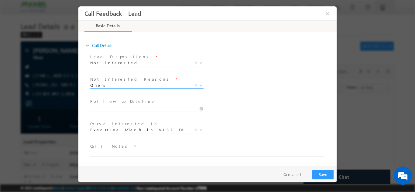
drag, startPoint x: 336, startPoint y: 114, endPoint x: 424, endPoint y: 169, distance: 103.4
click at [182, 153] on textarea at bounding box center [207, 153] width 234 height 7
type textarea "not interested"
click at [321, 173] on button "Save" at bounding box center [323, 174] width 21 height 9
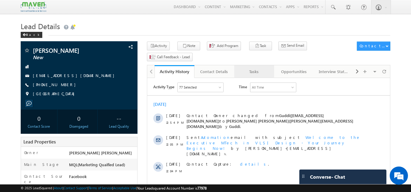
click at [250, 68] on div "Tasks" at bounding box center [253, 71] width 29 height 7
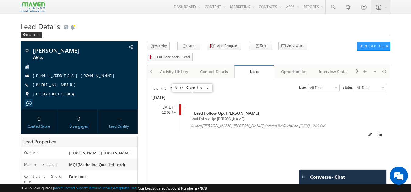
click at [185, 106] on input "checkbox" at bounding box center [184, 108] width 4 height 4
checkbox input "false"
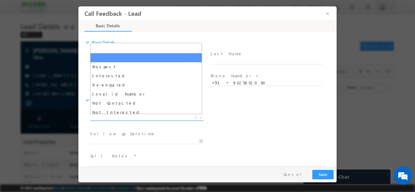
click at [157, 118] on span "X" at bounding box center [146, 118] width 113 height 6
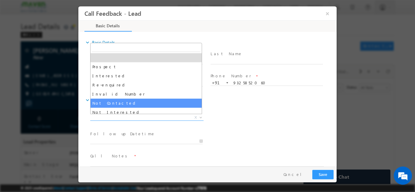
select select "Not Contacted"
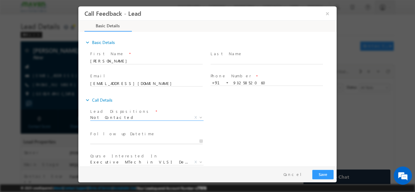
type input "[DATE] 11:43 AM"
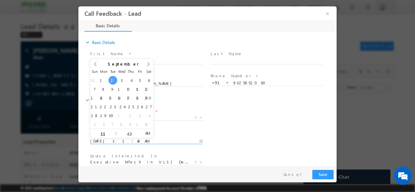
click at [174, 139] on input "02/09/2025 11:43 AM" at bounding box center [146, 141] width 113 height 6
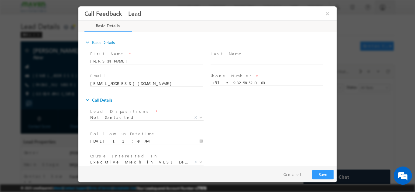
click at [236, 125] on div "Lead Dispositions * Prospect Interested Re-enquired Invalid Number Not Contacte…" at bounding box center [213, 118] width 248 height 23
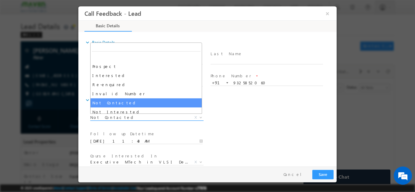
click at [200, 117] on b at bounding box center [201, 117] width 4 height 2
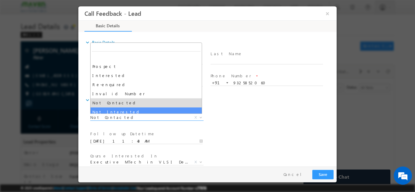
select select "Not Interested"
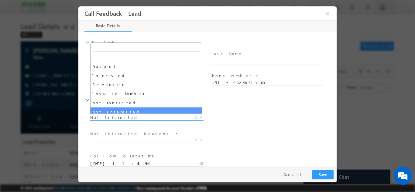
click at [160, 118] on span "Not Interested" at bounding box center [139, 117] width 99 height 5
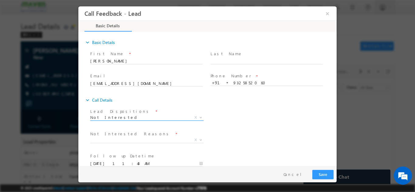
click at [160, 116] on span "Not Interested" at bounding box center [139, 117] width 99 height 5
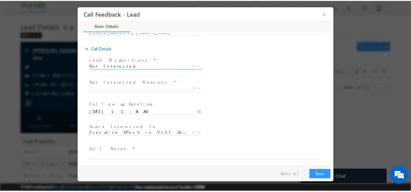
scroll to position [55, 0]
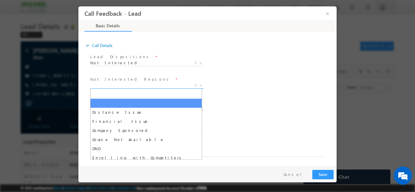
click at [132, 82] on span "X" at bounding box center [146, 85] width 113 height 6
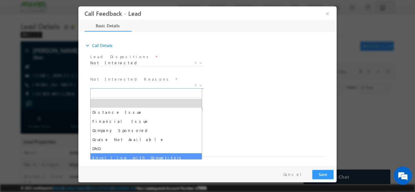
select select "Enrolling with Competitors"
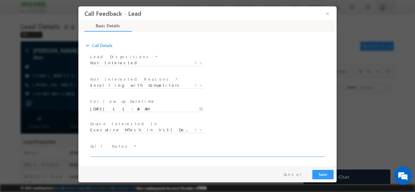
click at [152, 151] on textarea at bounding box center [207, 153] width 234 height 7
type textarea "enrolled in offline course in pune for esd"
click at [326, 169] on div "Pay & Save Save Cancel" at bounding box center [208, 175] width 261 height 16
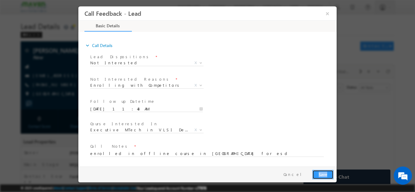
click at [326, 172] on button "Save" at bounding box center [323, 174] width 21 height 9
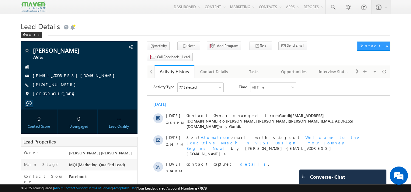
click at [256, 80] on div "Activity Type 77 Selected Select All Sales Activities 1 Sales Activity Opportun…" at bounding box center [268, 130] width 243 height 101
click at [256, 68] on link "Tasks" at bounding box center [254, 71] width 40 height 13
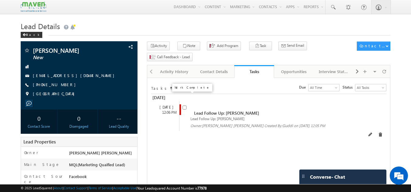
click at [183, 106] on input "checkbox" at bounding box center [184, 108] width 4 height 4
checkbox input "false"
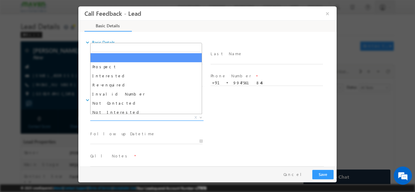
click at [118, 116] on span "X" at bounding box center [146, 118] width 113 height 6
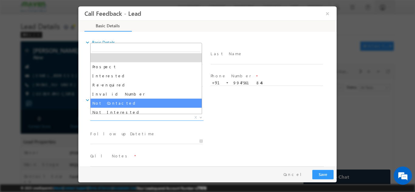
select select "Not Contacted"
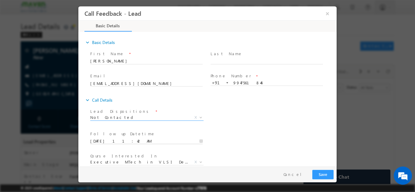
click at [113, 140] on input "02/09/2025 11:42 AM" at bounding box center [146, 141] width 113 height 6
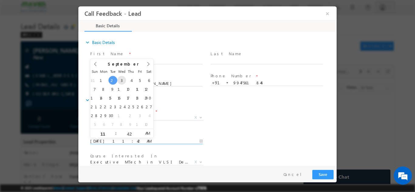
type input "03/09/2025 11:42 AM"
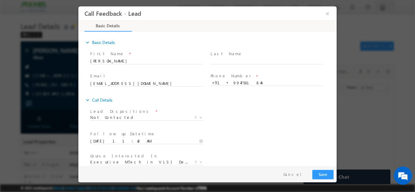
drag, startPoint x: 320, startPoint y: 118, endPoint x: 335, endPoint y: 124, distance: 16.0
click at [335, 124] on div "expand_more Basic Details First Name *" at bounding box center [208, 100] width 255 height 134
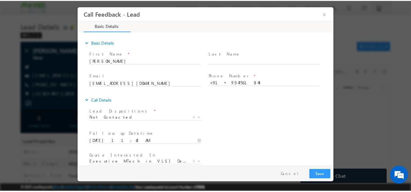
scroll to position [32, 0]
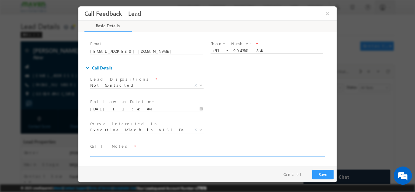
click at [232, 154] on textarea at bounding box center [207, 153] width 234 height 7
type textarea "no incoming call"
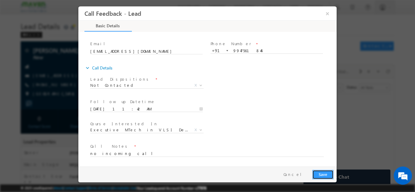
click at [322, 171] on button "Save" at bounding box center [323, 174] width 21 height 9
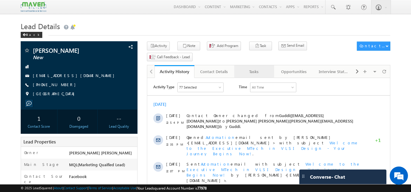
click at [256, 68] on div "Tasks" at bounding box center [253, 71] width 29 height 7
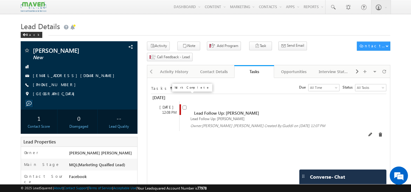
click at [184, 106] on input "checkbox" at bounding box center [184, 108] width 4 height 4
checkbox input "false"
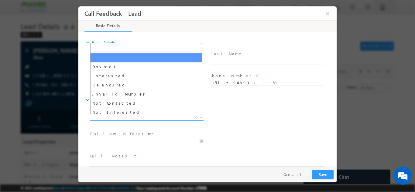
click at [163, 118] on span "X" at bounding box center [146, 118] width 113 height 6
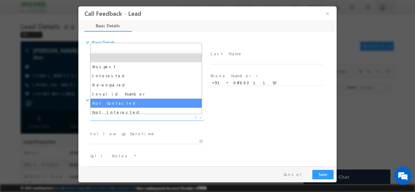
select select "Not Contacted"
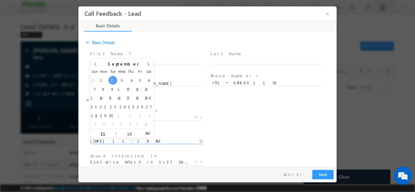
click at [153, 143] on input "02/09/2025 11:18 AM" at bounding box center [146, 141] width 113 height 6
type input "03/09/2025 11:18 AM"
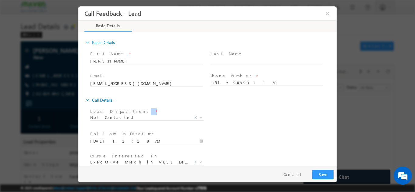
drag, startPoint x: 272, startPoint y: 114, endPoint x: 335, endPoint y: 100, distance: 65.2
click at [335, 100] on div "expand_more Basic Details First Name *" at bounding box center [208, 100] width 255 height 134
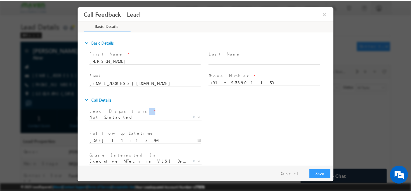
scroll to position [32, 0]
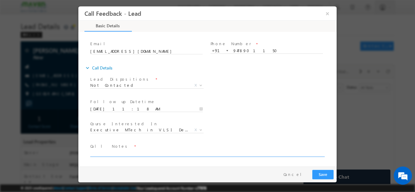
click at [162, 154] on textarea at bounding box center [207, 153] width 234 height 7
type textarea "dnp"
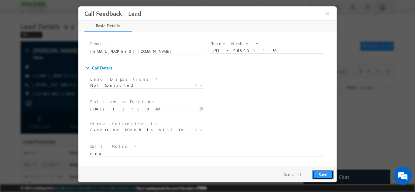
click at [326, 174] on button "Save" at bounding box center [323, 174] width 21 height 9
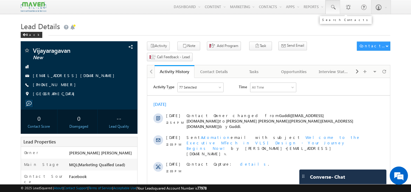
click at [333, 6] on span at bounding box center [333, 7] width 6 height 6
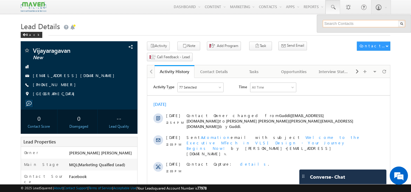
click at [331, 26] on input "text" at bounding box center [364, 23] width 82 height 7
type input "9513347768"
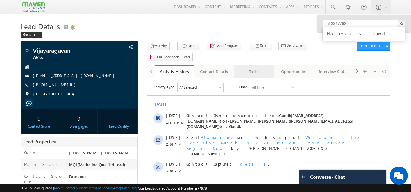
click at [269, 65] on link "Tasks" at bounding box center [254, 71] width 40 height 13
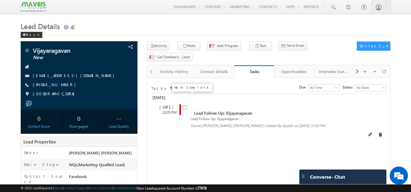
click at [185, 106] on input "checkbox" at bounding box center [184, 108] width 4 height 4
checkbox input "false"
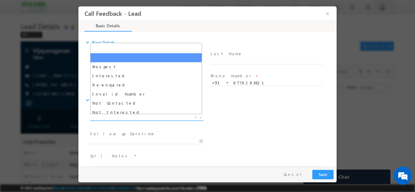
click at [132, 115] on span "X" at bounding box center [146, 118] width 113 height 6
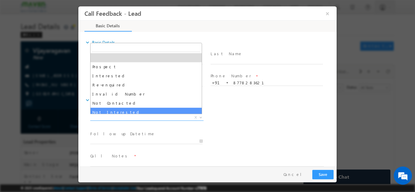
select select "Not Interested"
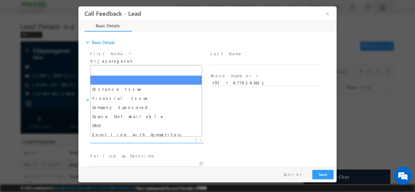
click at [119, 140] on span "X" at bounding box center [146, 140] width 113 height 6
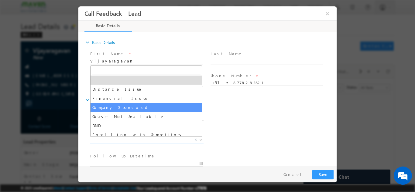
scroll to position [12, 0]
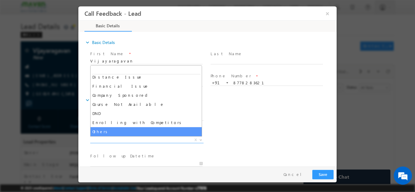
select select "Others"
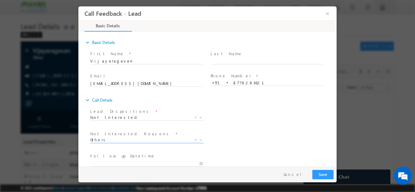
scroll to position [55, 0]
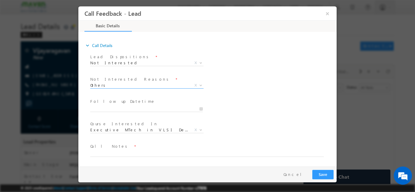
drag, startPoint x: 336, startPoint y: 93, endPoint x: 427, endPoint y: 147, distance: 105.7
click at [263, 152] on textarea at bounding box center [207, 153] width 234 height 7
type textarea "looking for free course"
click at [323, 171] on button "Save" at bounding box center [323, 174] width 21 height 9
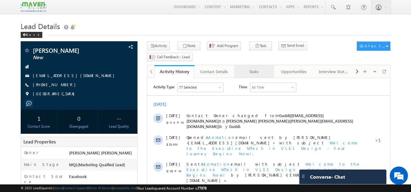
click at [255, 68] on div "Tasks" at bounding box center [253, 71] width 29 height 7
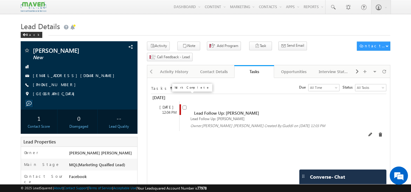
click at [185, 106] on input "checkbox" at bounding box center [184, 108] width 4 height 4
checkbox input "false"
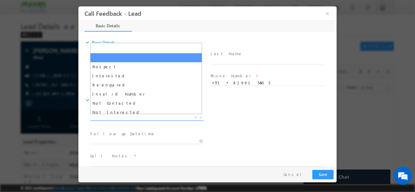
click at [168, 119] on span "X" at bounding box center [146, 118] width 113 height 6
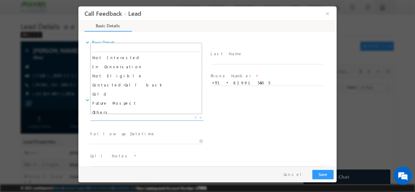
scroll to position [58, 0]
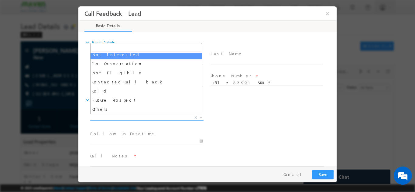
select select "Not Interested"
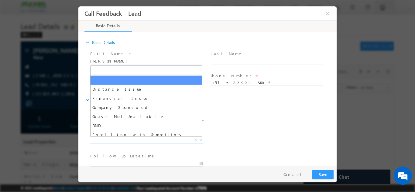
click at [110, 140] on span "X" at bounding box center [146, 140] width 113 height 6
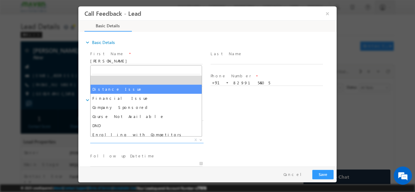
scroll to position [12, 0]
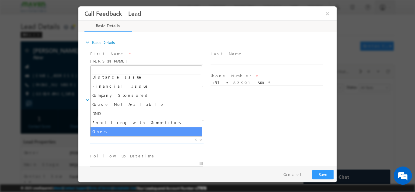
select select "Others"
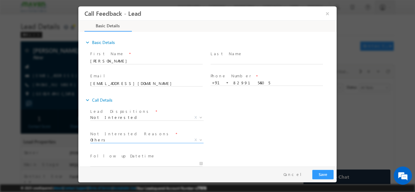
scroll to position [55, 0]
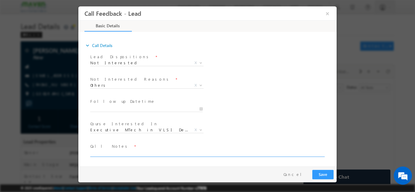
click at [175, 154] on textarea at bounding box center [207, 153] width 234 height 7
type textarea "not interested in vlsi courses"
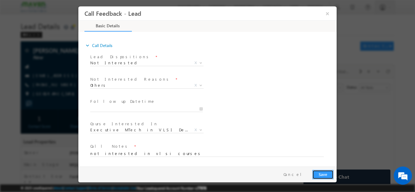
click at [327, 173] on button "Save" at bounding box center [323, 174] width 21 height 9
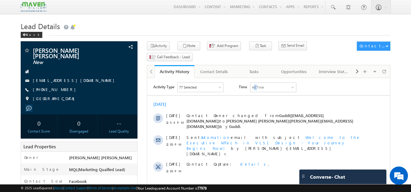
drag, startPoint x: 254, startPoint y: 80, endPoint x: 256, endPoint y: 70, distance: 10.3
click at [256, 78] on html "Activity Type 77 Selected Select All Sales Activities 1 Sales Activity Opportun…" at bounding box center [268, 130] width 243 height 104
click at [256, 68] on div "Tasks" at bounding box center [253, 71] width 29 height 7
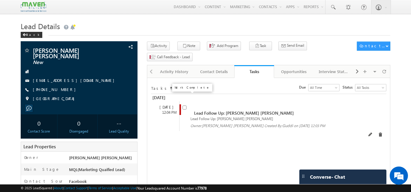
click at [186, 106] on input "checkbox" at bounding box center [184, 108] width 4 height 4
checkbox input "false"
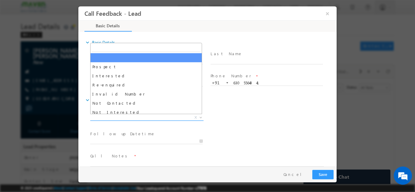
click at [142, 117] on span "X" at bounding box center [146, 118] width 113 height 6
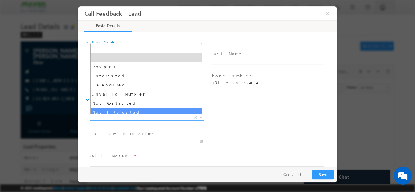
select select "Not Interested"
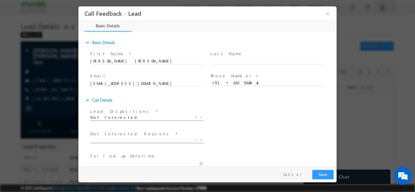
click at [142, 141] on span "X" at bounding box center [146, 140] width 113 height 6
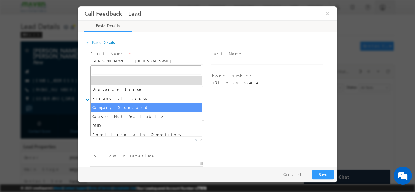
scroll to position [12, 0]
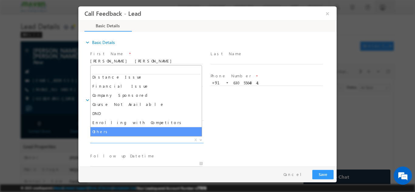
select select "Others"
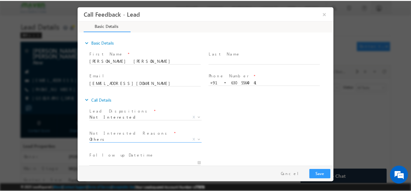
scroll to position [55, 0]
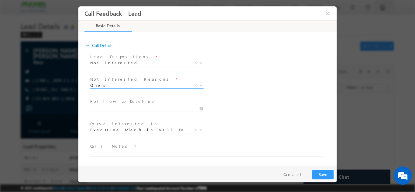
drag, startPoint x: 334, startPoint y: 109, endPoint x: 421, endPoint y: 175, distance: 109.1
click at [167, 154] on textarea at bounding box center [207, 153] width 234 height 7
type textarea "not interested now"
click at [326, 178] on button "Save" at bounding box center [323, 174] width 21 height 9
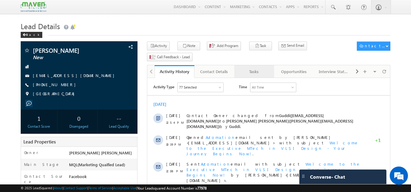
click at [255, 68] on div "Tasks" at bounding box center [253, 71] width 29 height 7
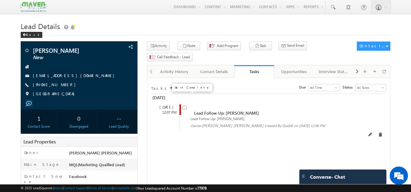
click at [183, 106] on input "checkbox" at bounding box center [184, 108] width 4 height 4
checkbox input "false"
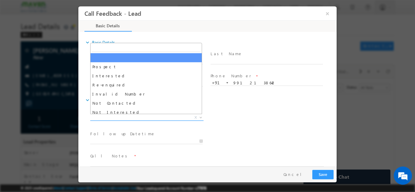
click at [160, 116] on span "X" at bounding box center [146, 118] width 113 height 6
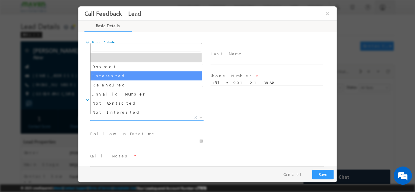
scroll to position [58, 0]
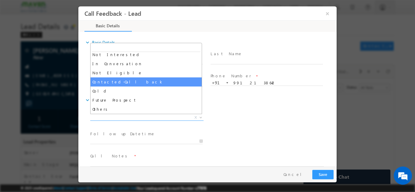
select select "Contacted-Call back"
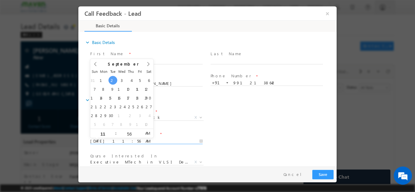
click at [124, 140] on input "02/09/2025 11:56 AM" at bounding box center [146, 141] width 113 height 6
type input "03/09/2025 11:56 AM"
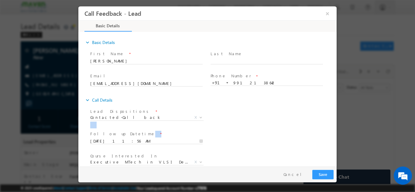
drag, startPoint x: 325, startPoint y: 130, endPoint x: 335, endPoint y: 120, distance: 14.2
click at [335, 120] on div "expand_more Basic Details First Name *" at bounding box center [208, 100] width 255 height 134
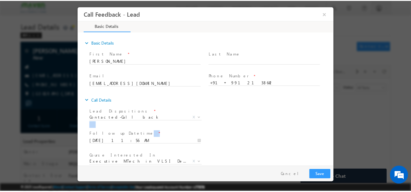
scroll to position [32, 0]
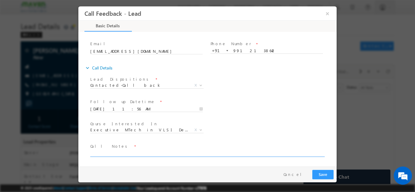
click at [192, 153] on textarea at bounding box center [207, 153] width 234 height 7
type textarea "cb later"
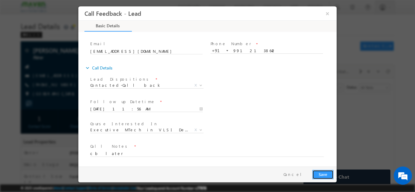
click at [325, 170] on button "Save" at bounding box center [323, 174] width 21 height 9
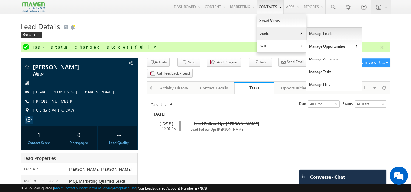
click at [323, 37] on link "Manage Leads" at bounding box center [334, 33] width 56 height 13
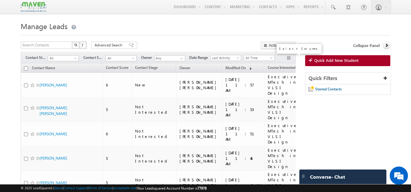
click at [290, 56] on button "button" at bounding box center [289, 59] width 6 height 6
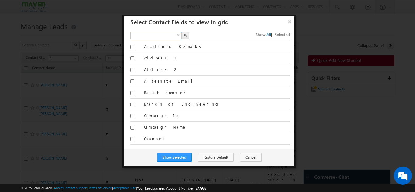
click at [155, 33] on input "text" at bounding box center [156, 35] width 52 height 7
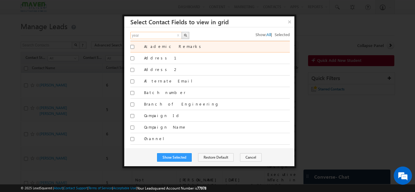
type input "year"
click at [159, 49] on label "Academic Remarks" at bounding box center [217, 46] width 146 height 5
click at [134, 49] on input "Academic Remarks" at bounding box center [132, 47] width 4 height 4
checkbox input "true"
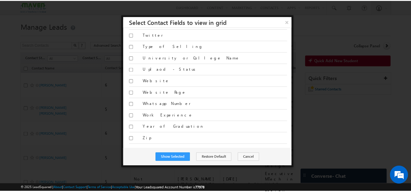
scroll to position [1387, 0]
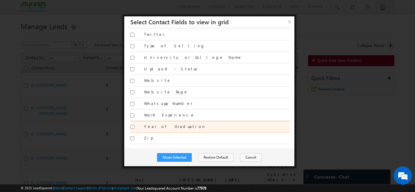
click at [132, 127] on input "Year of Graduation" at bounding box center [132, 127] width 4 height 4
checkbox input "true"
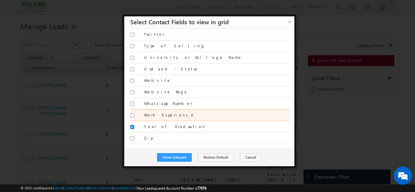
click at [133, 116] on input "Work Experience" at bounding box center [132, 116] width 4 height 4
checkbox input "true"
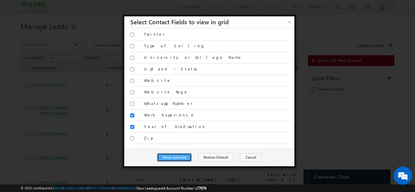
click at [178, 157] on button "Show Selected" at bounding box center [174, 158] width 35 height 9
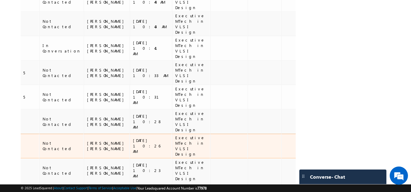
scroll to position [409, 0]
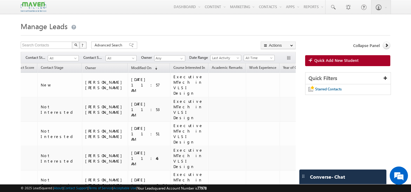
scroll to position [0, 95]
click at [282, 69] on span "Year of Graduation" at bounding box center [296, 67] width 29 height 5
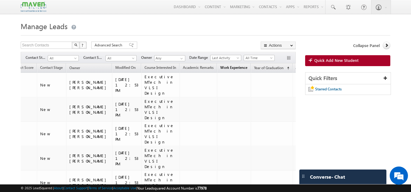
click at [221, 68] on span "Work Experience" at bounding box center [233, 67] width 27 height 5
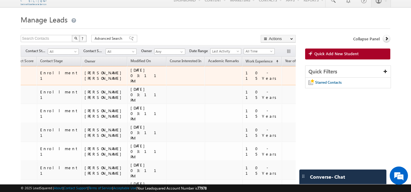
scroll to position [0, 0]
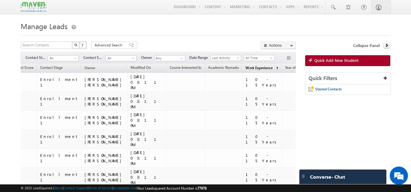
click at [245, 68] on span "Work Experience" at bounding box center [258, 68] width 27 height 5
click at [245, 69] on span "Work Experience" at bounding box center [258, 68] width 27 height 5
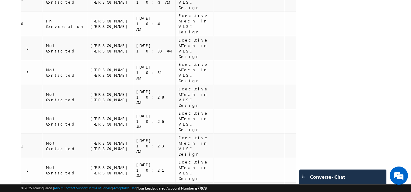
scroll to position [409, 0]
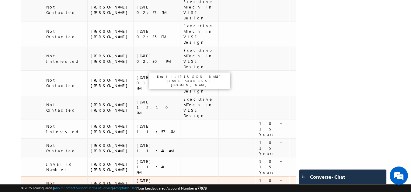
scroll to position [0, 89]
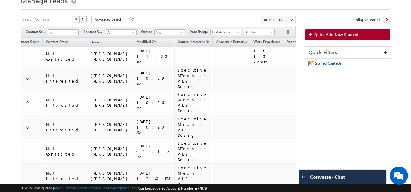
scroll to position [0, 0]
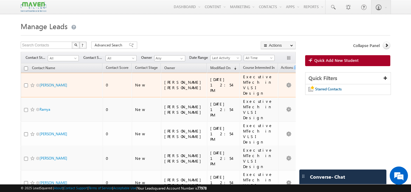
click at [142, 82] on div "New" at bounding box center [146, 84] width 23 height 5
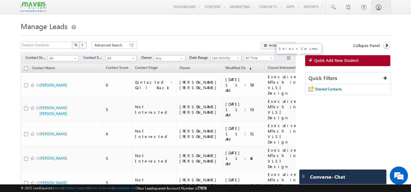
click at [287, 60] on button "button" at bounding box center [289, 59] width 6 height 6
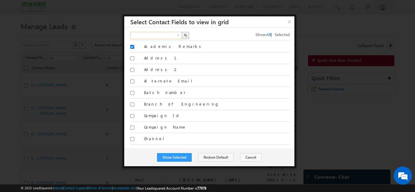
click at [159, 38] on input "text" at bounding box center [156, 35] width 52 height 7
type input "number"
click at [189, 37] on button "button" at bounding box center [186, 35] width 8 height 7
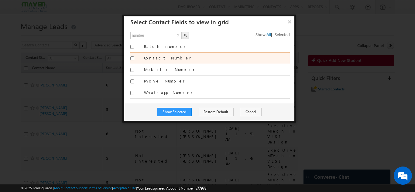
click at [131, 59] on input "Contact Number" at bounding box center [132, 59] width 4 height 4
checkbox input "true"
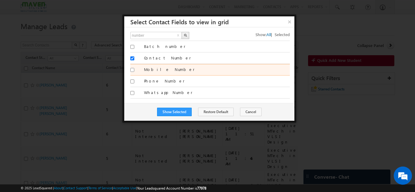
click at [132, 68] on input "Mobile Number" at bounding box center [132, 70] width 4 height 4
checkbox input "true"
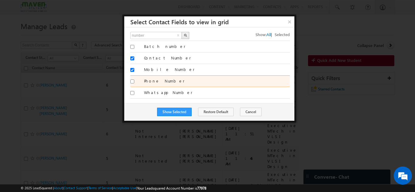
click at [133, 82] on input "Phone Number" at bounding box center [132, 82] width 4 height 4
checkbox input "true"
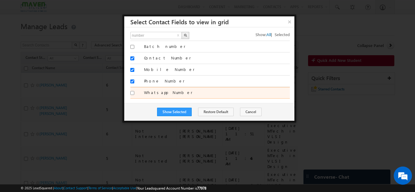
click at [133, 92] on input "Whatsapp Number" at bounding box center [132, 93] width 4 height 4
checkbox input "true"
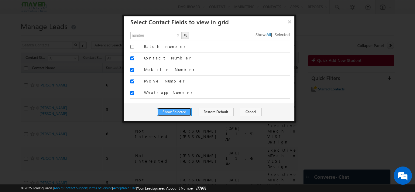
click at [173, 114] on button "Show Selected" at bounding box center [174, 112] width 35 height 9
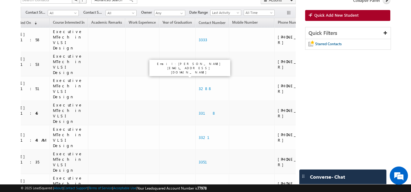
scroll to position [42, 0]
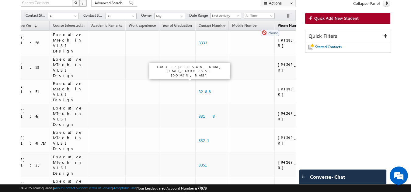
drag, startPoint x: 266, startPoint y: 23, endPoint x: 258, endPoint y: 27, distance: 9.3
click at [274, 27] on th "Phone Number" at bounding box center [297, 25] width 46 height 9
drag, startPoint x: 248, startPoint y: 26, endPoint x: 54, endPoint y: 25, distance: 193.7
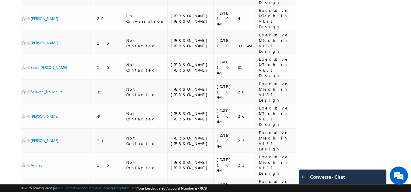
scroll to position [0, 0]
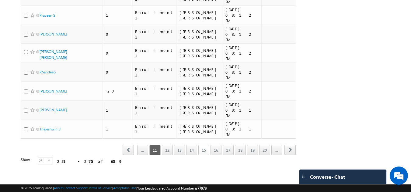
click at [204, 150] on link "15" at bounding box center [203, 150] width 11 height 10
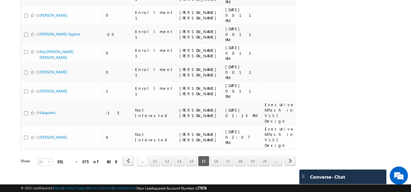
click at [144, 156] on link "..." at bounding box center [142, 161] width 11 height 10
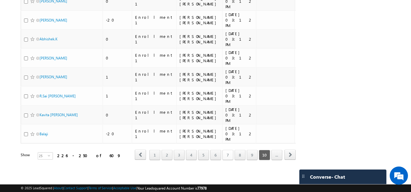
click at [227, 150] on link "7" at bounding box center [227, 155] width 11 height 10
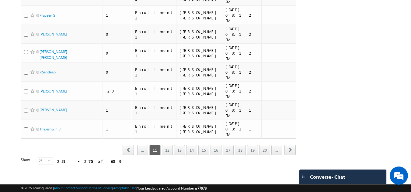
click at [234, 146] on div "... 11 12 13 14 15 16 17 18 19 20 ..." at bounding box center [209, 150] width 146 height 10
click at [237, 151] on link "18" at bounding box center [240, 150] width 11 height 10
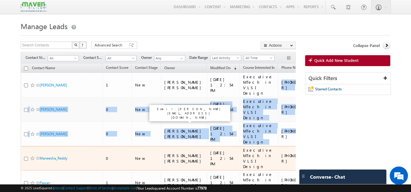
drag, startPoint x: 262, startPoint y: 79, endPoint x: 285, endPoint y: 121, distance: 48.2
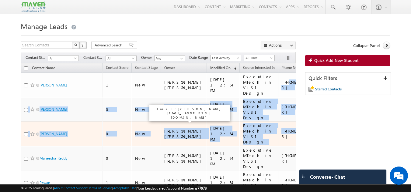
drag, startPoint x: 269, startPoint y: 82, endPoint x: 286, endPoint y: 125, distance: 46.1
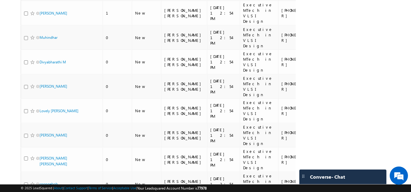
scroll to position [409, 0]
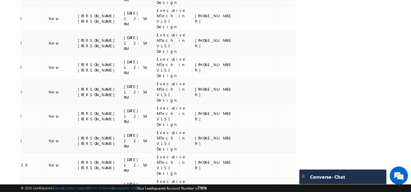
drag, startPoint x: 271, startPoint y: 130, endPoint x: 292, endPoint y: 131, distance: 20.7
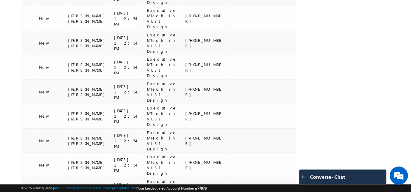
copy div "9146709160"
drag, startPoint x: 173, startPoint y: 90, endPoint x: 196, endPoint y: 92, distance: 23.0
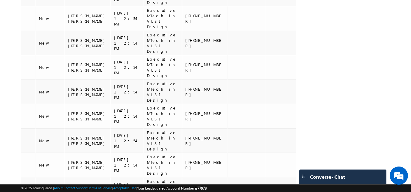
copy div "-8187815287"
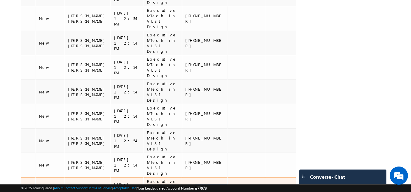
drag, startPoint x: 175, startPoint y: 72, endPoint x: 195, endPoint y: 75, distance: 20.9
click at [195, 178] on td "+91-9028997160" at bounding box center [205, 190] width 46 height 25
copy div "9028997160"
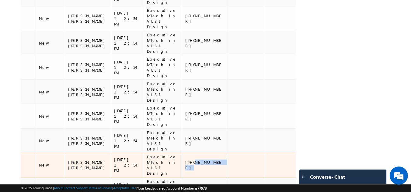
drag, startPoint x: 174, startPoint y: 53, endPoint x: 207, endPoint y: 57, distance: 33.7
click at [207, 153] on td "+91-7569674163" at bounding box center [205, 165] width 46 height 25
copy div "7569674163"
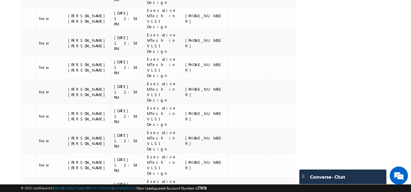
drag, startPoint x: 174, startPoint y: 130, endPoint x: 195, endPoint y: 132, distance: 21.1
copy div "9390672146"
drag, startPoint x: 175, startPoint y: 110, endPoint x: 199, endPoint y: 111, distance: 24.1
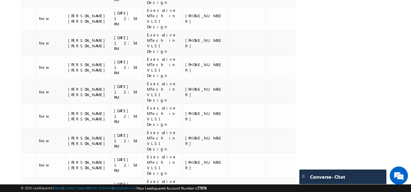
copy div "9146709160"
drag, startPoint x: 175, startPoint y: 90, endPoint x: 218, endPoint y: 94, distance: 43.9
copy tr "8187815287"
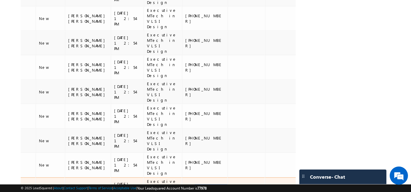
drag, startPoint x: 175, startPoint y: 72, endPoint x: 225, endPoint y: 83, distance: 51.2
click at [227, 178] on td at bounding box center [245, 190] width 37 height 25
drag, startPoint x: 174, startPoint y: 74, endPoint x: 204, endPoint y: 72, distance: 30.2
click at [204, 185] on div "+91-9028997160" at bounding box center [205, 190] width 40 height 11
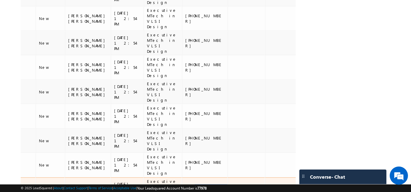
copy div "9028997160"
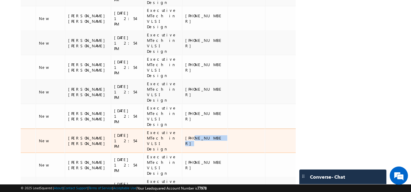
drag, startPoint x: 175, startPoint y: 33, endPoint x: 199, endPoint y: 38, distance: 23.9
click at [199, 129] on td "+91-9606828672" at bounding box center [205, 141] width 46 height 25
copy div "9606828672"
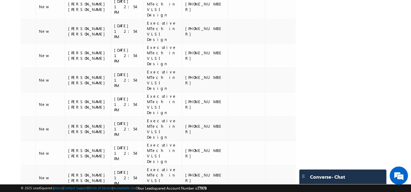
scroll to position [272, 0]
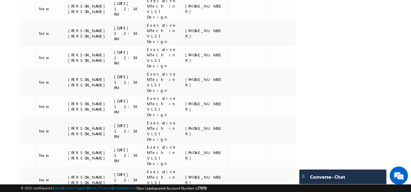
drag, startPoint x: 175, startPoint y: 151, endPoint x: 196, endPoint y: 154, distance: 20.9
copy div "8050096299"
drag, startPoint x: 175, startPoint y: 134, endPoint x: 199, endPoint y: 137, distance: 24.8
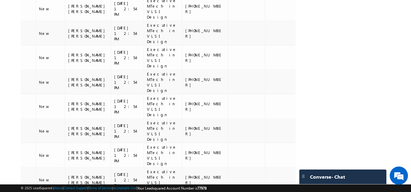
drag, startPoint x: 174, startPoint y: 114, endPoint x: 215, endPoint y: 123, distance: 42.0
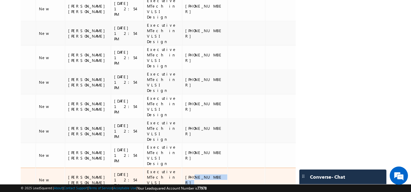
drag, startPoint x: 174, startPoint y: 96, endPoint x: 208, endPoint y: 103, distance: 35.1
click at [208, 168] on tr "Likhil Kurella 0 New Gagandip Singh Saini 20/08/2025 12:54 PM Executive MTech i…" at bounding box center [203, 180] width 556 height 25
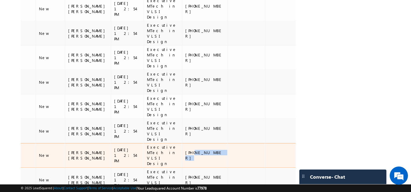
drag, startPoint x: 175, startPoint y: 75, endPoint x: 199, endPoint y: 78, distance: 24.1
click at [199, 150] on div "+91-6382011194" at bounding box center [205, 155] width 40 height 11
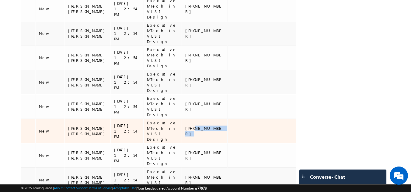
drag, startPoint x: 174, startPoint y: 56, endPoint x: 207, endPoint y: 66, distance: 34.3
click at [207, 119] on td "+91-9025752842" at bounding box center [205, 131] width 46 height 25
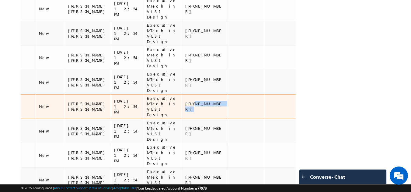
drag, startPoint x: 175, startPoint y: 38, endPoint x: 205, endPoint y: 42, distance: 30.6
click at [205, 95] on td "+91-9063036291" at bounding box center [205, 107] width 46 height 25
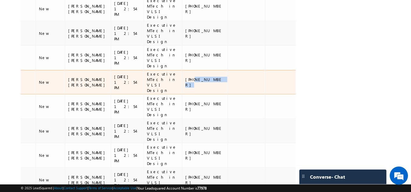
drag, startPoint x: 174, startPoint y: 19, endPoint x: 211, endPoint y: 27, distance: 38.1
click at [211, 70] on tr "Cheeluru Bindhu 1 New Gagandip Singh Saini 20/08/2025 12:54 PM Executive MTech …" at bounding box center [203, 82] width 556 height 25
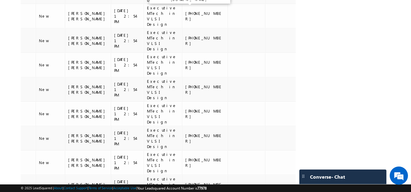
scroll to position [113, 0]
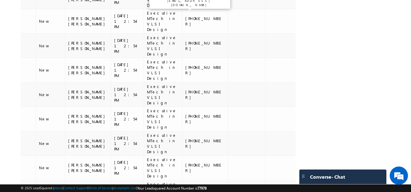
drag, startPoint x: 175, startPoint y: 159, endPoint x: 194, endPoint y: 162, distance: 19.6
drag, startPoint x: 174, startPoint y: 160, endPoint x: 210, endPoint y: 168, distance: 36.1
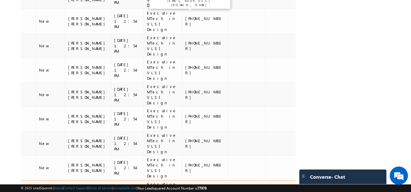
drag, startPoint x: 175, startPoint y: 141, endPoint x: 211, endPoint y: 148, distance: 37.2
click at [211, 181] on tr "karthikpatil 0 New Gagandip Singh Saini 20/08/2025 12:54 PM Executive MTech in …" at bounding box center [203, 193] width 556 height 25
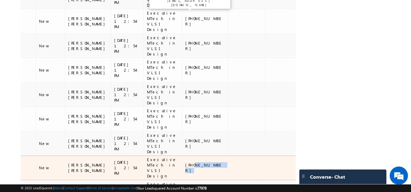
drag, startPoint x: 174, startPoint y: 121, endPoint x: 212, endPoint y: 124, distance: 38.7
click at [212, 156] on tr "Manasa Reddy -20 New Gagandip Singh Saini 20/08/2025 12:54 PM Executive MTech i…" at bounding box center [203, 168] width 556 height 25
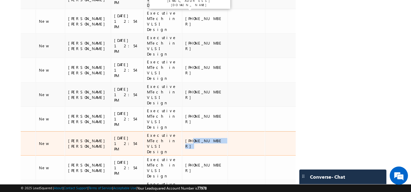
drag, startPoint x: 173, startPoint y: 104, endPoint x: 203, endPoint y: 102, distance: 29.6
click at [203, 138] on div "+91-8790631816" at bounding box center [205, 143] width 40 height 11
drag, startPoint x: 174, startPoint y: 102, endPoint x: 196, endPoint y: 106, distance: 22.7
click at [196, 132] on td "+91-8790631816" at bounding box center [205, 144] width 46 height 25
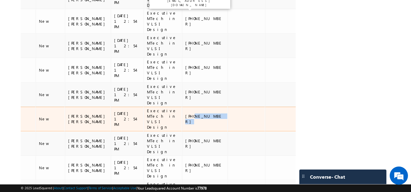
drag, startPoint x: 175, startPoint y: 83, endPoint x: 212, endPoint y: 88, distance: 37.5
click at [212, 107] on tr "Bhargava 0 New Gagandip Singh Saini 20/08/2025 12:54 PM Executive MTech in VLSI…" at bounding box center [203, 119] width 556 height 25
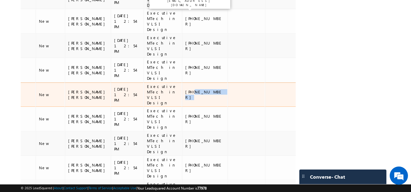
drag, startPoint x: 174, startPoint y: 63, endPoint x: 208, endPoint y: 64, distance: 34.7
click at [208, 83] on tr "Gayathri 1 New Gagandip Singh Saini 20/08/2025 12:54 PM Executive MTech in VLSI…" at bounding box center [203, 95] width 556 height 25
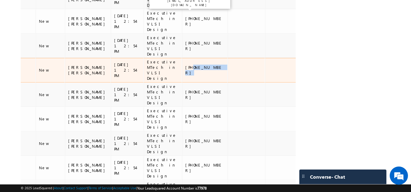
drag, startPoint x: 173, startPoint y: 45, endPoint x: 212, endPoint y: 48, distance: 38.5
click at [212, 58] on tr "Pawan 1 New Gagandip Singh Saini 20/08/2025 12:54 PM Executive MTech in VLSI De…" at bounding box center [203, 70] width 556 height 25
click at [185, 65] on div "+91-6397510970" at bounding box center [205, 70] width 40 height 11
drag, startPoint x: 174, startPoint y: 47, endPoint x: 199, endPoint y: 49, distance: 25.7
click at [199, 58] on td "+91-6397510970" at bounding box center [205, 70] width 46 height 25
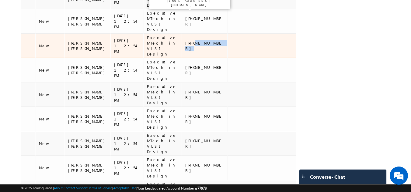
drag, startPoint x: 174, startPoint y: 27, endPoint x: 206, endPoint y: 27, distance: 31.9
click at [206, 34] on td "+91-8074966866" at bounding box center [205, 46] width 46 height 25
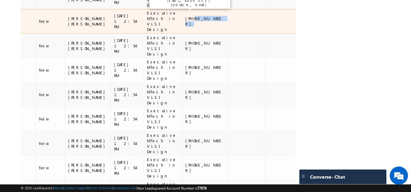
drag, startPoint x: 175, startPoint y: 8, endPoint x: 199, endPoint y: 6, distance: 24.1
click at [199, 16] on div "+91-9618734415" at bounding box center [205, 21] width 40 height 11
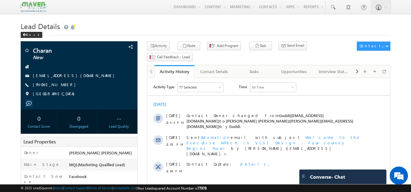
click at [154, 65] on div at bounding box center [150, 71] width 7 height 12
click at [150, 65] on div at bounding box center [150, 71] width 7 height 12
click at [256, 68] on div "Tasks" at bounding box center [253, 71] width 29 height 7
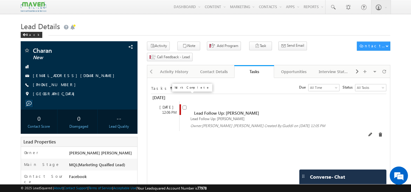
click at [185, 106] on input "checkbox" at bounding box center [184, 108] width 4 height 4
checkbox input "false"
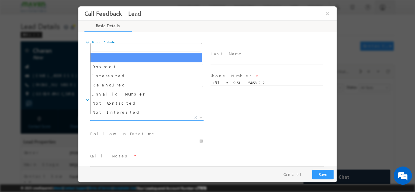
click at [169, 119] on span "X" at bounding box center [146, 118] width 113 height 6
click at [166, 115] on span "X" at bounding box center [146, 118] width 113 height 6
click at [164, 115] on span "X" at bounding box center [146, 118] width 113 height 6
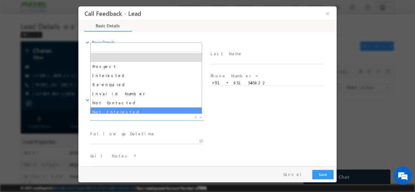
select select "Not Interested"
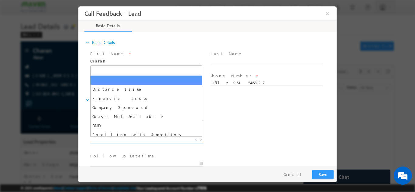
click at [141, 138] on span "X" at bounding box center [146, 140] width 113 height 6
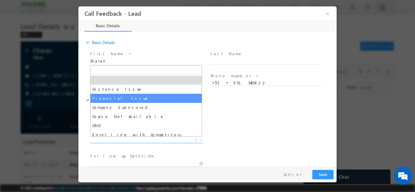
scroll to position [12, 0]
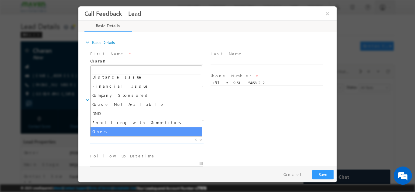
select select "Others"
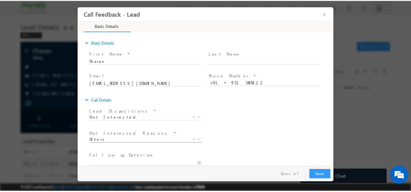
scroll to position [55, 0]
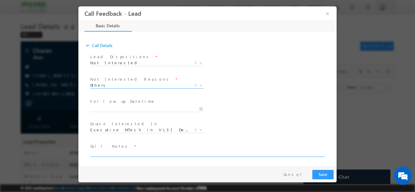
click at [159, 152] on textarea at bounding box center [207, 153] width 234 height 7
type textarea "dnp"
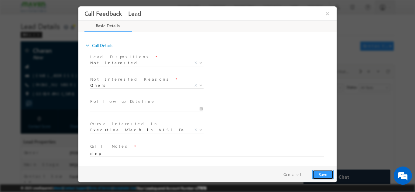
click at [328, 170] on button "Save" at bounding box center [323, 174] width 21 height 9
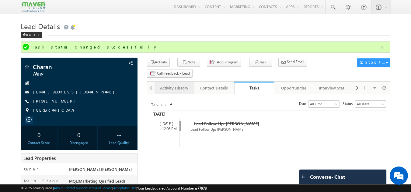
click at [175, 82] on link "Activity History" at bounding box center [174, 88] width 40 height 13
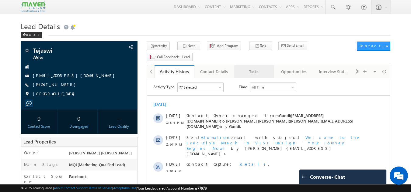
click at [255, 68] on div "Tasks" at bounding box center [253, 71] width 29 height 7
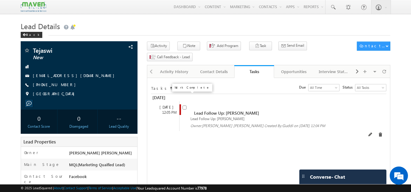
click at [185, 106] on input "checkbox" at bounding box center [184, 108] width 4 height 4
checkbox input "false"
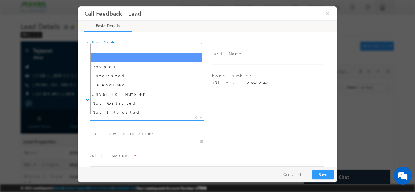
click at [165, 119] on span "X" at bounding box center [146, 118] width 113 height 6
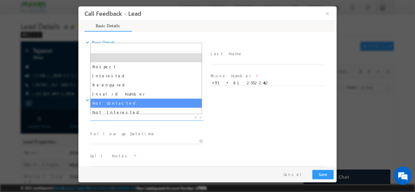
select select "Not Contacted"
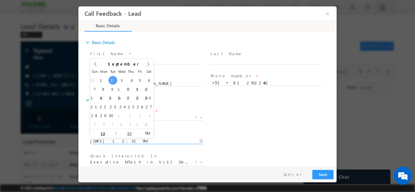
click at [147, 141] on input "02/09/2025 12:32 PM" at bounding box center [146, 141] width 113 height 6
type input "03/09/2025 12:32 PM"
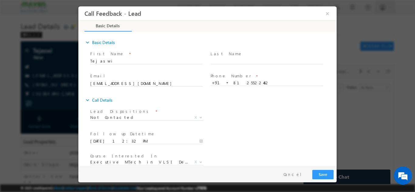
click at [225, 119] on div "Lead Dispositions * Prospect Interested Re-enquired Invalid Number Not Contacte…" at bounding box center [213, 118] width 248 height 23
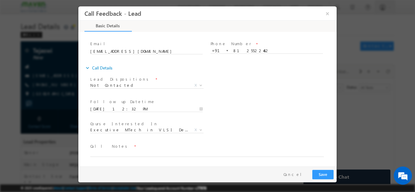
drag, startPoint x: 336, startPoint y: 102, endPoint x: 416, endPoint y: 173, distance: 107.3
click at [271, 151] on textarea at bounding box center [207, 153] width 234 height 7
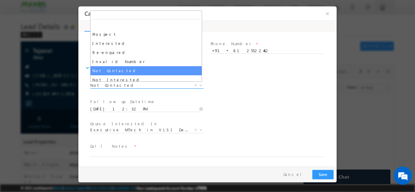
click at [138, 85] on span "Not Contacted" at bounding box center [139, 84] width 99 height 5
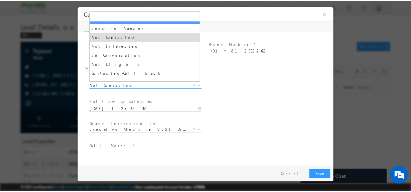
scroll to position [33, 0]
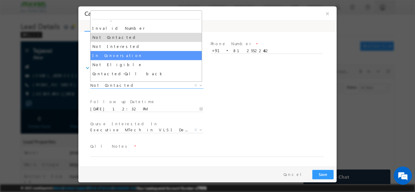
select select "In Conversation"
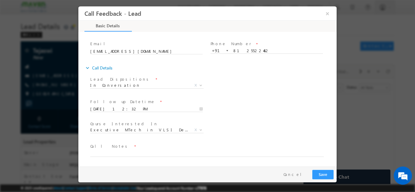
click at [115, 150] on span "Call Notes *" at bounding box center [203, 146] width 227 height 7
click at [115, 151] on textarea at bounding box center [207, 153] width 234 height 7
type textarea "doing btech in 3rd year pitch for iit pd course"
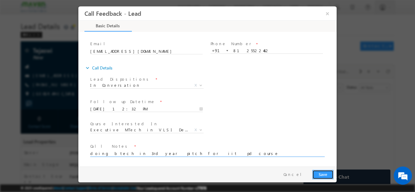
click at [324, 177] on button "Save" at bounding box center [323, 174] width 21 height 9
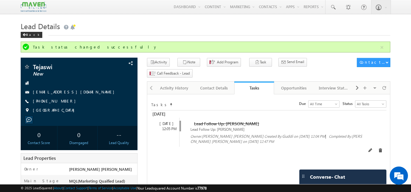
click at [173, 121] on div "[DATE]" at bounding box center [166, 123] width 25 height 5
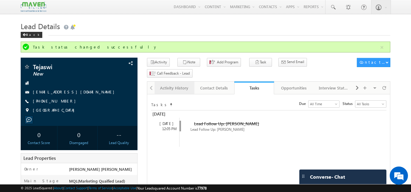
click at [176, 85] on div "Activity History" at bounding box center [173, 88] width 29 height 7
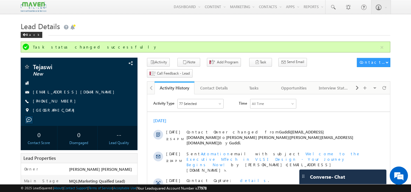
click at [176, 82] on link "Activity History" at bounding box center [174, 88] width 40 height 13
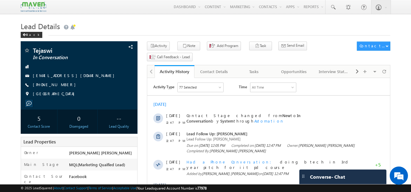
click at [254, 80] on div "Activity Type 77 Selected Select All Sales Activities 1 Sales Activity Opportun…" at bounding box center [268, 171] width 243 height 182
click at [254, 67] on link "Tasks" at bounding box center [254, 71] width 40 height 13
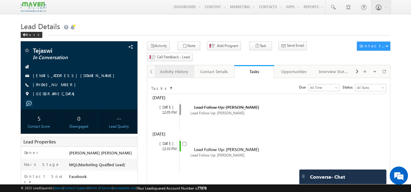
click at [173, 65] on link "Activity History" at bounding box center [174, 71] width 40 height 13
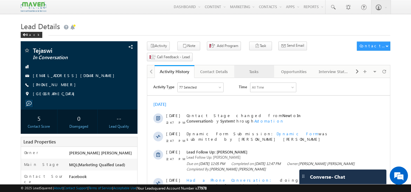
click at [266, 68] on div "Tasks" at bounding box center [253, 71] width 29 height 7
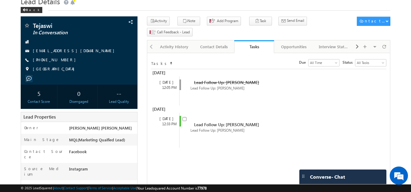
scroll to position [32, 0]
